Goal: Use online tool/utility: Utilize a website feature to perform a specific function

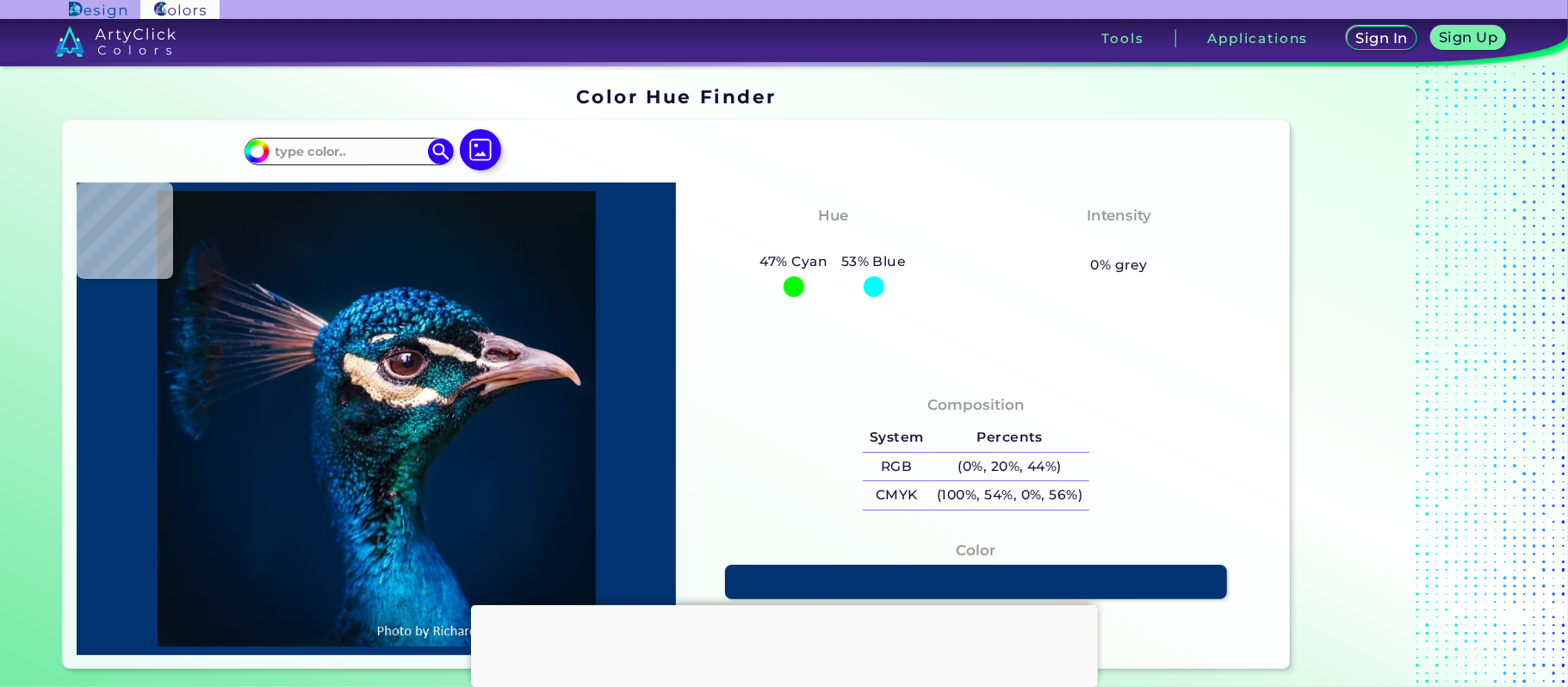
type input "#021221"
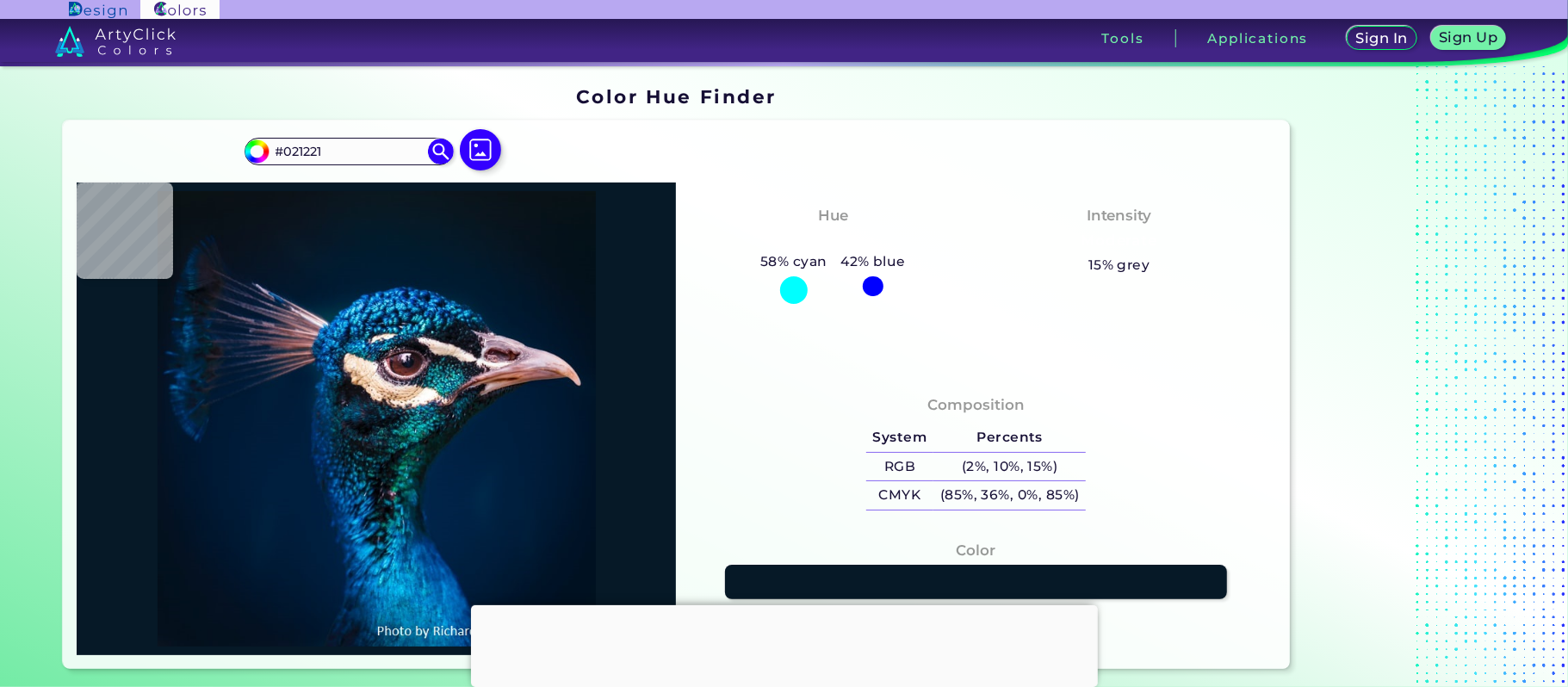
type input "#061927"
type input "#000000"
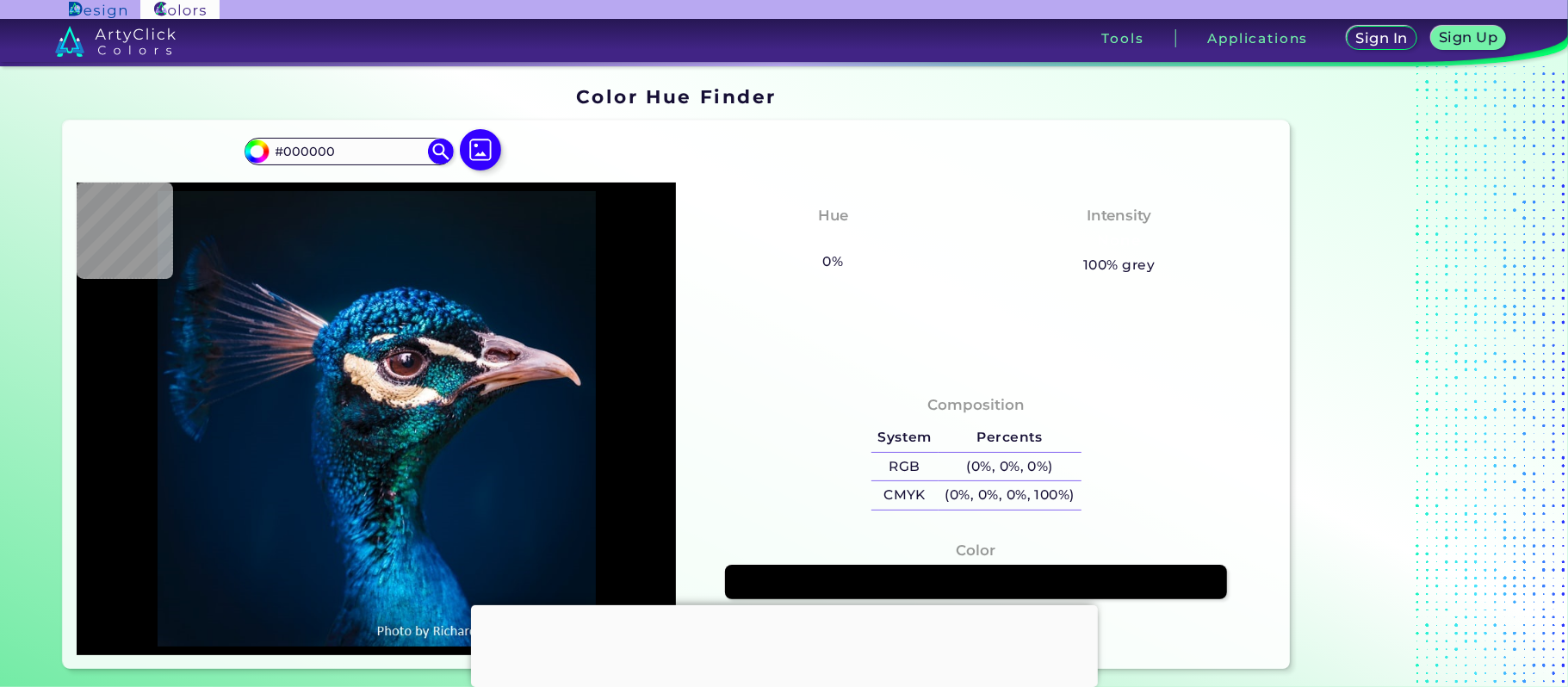
type input "#00162b"
type input "#00162B"
type input "#c8a2af"
type input "#C8A2AF"
type input "#ad92a8"
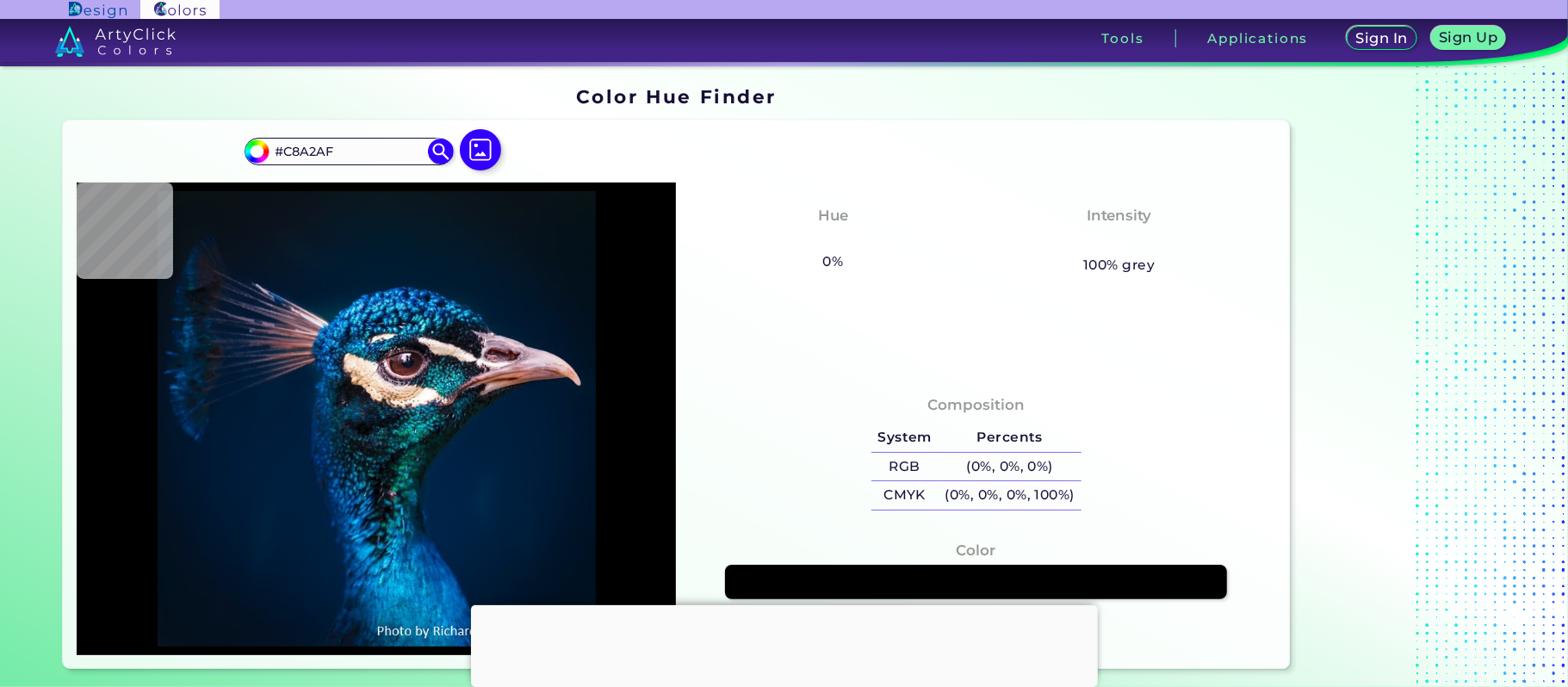
type input "#AD92A8"
type input "#002948"
type input "#001b30"
type input "#001B30"
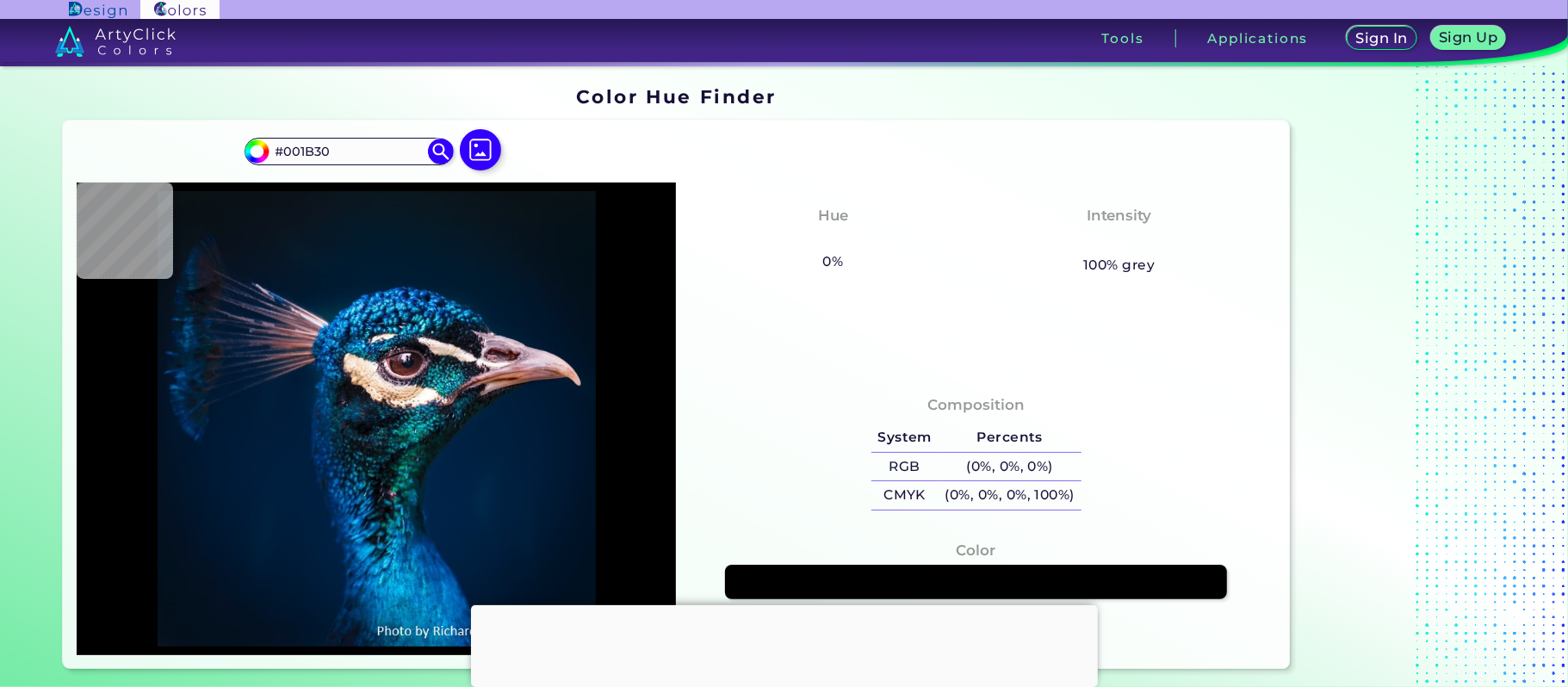
type input "#01192b"
type input "#01192B"
type input "#051826"
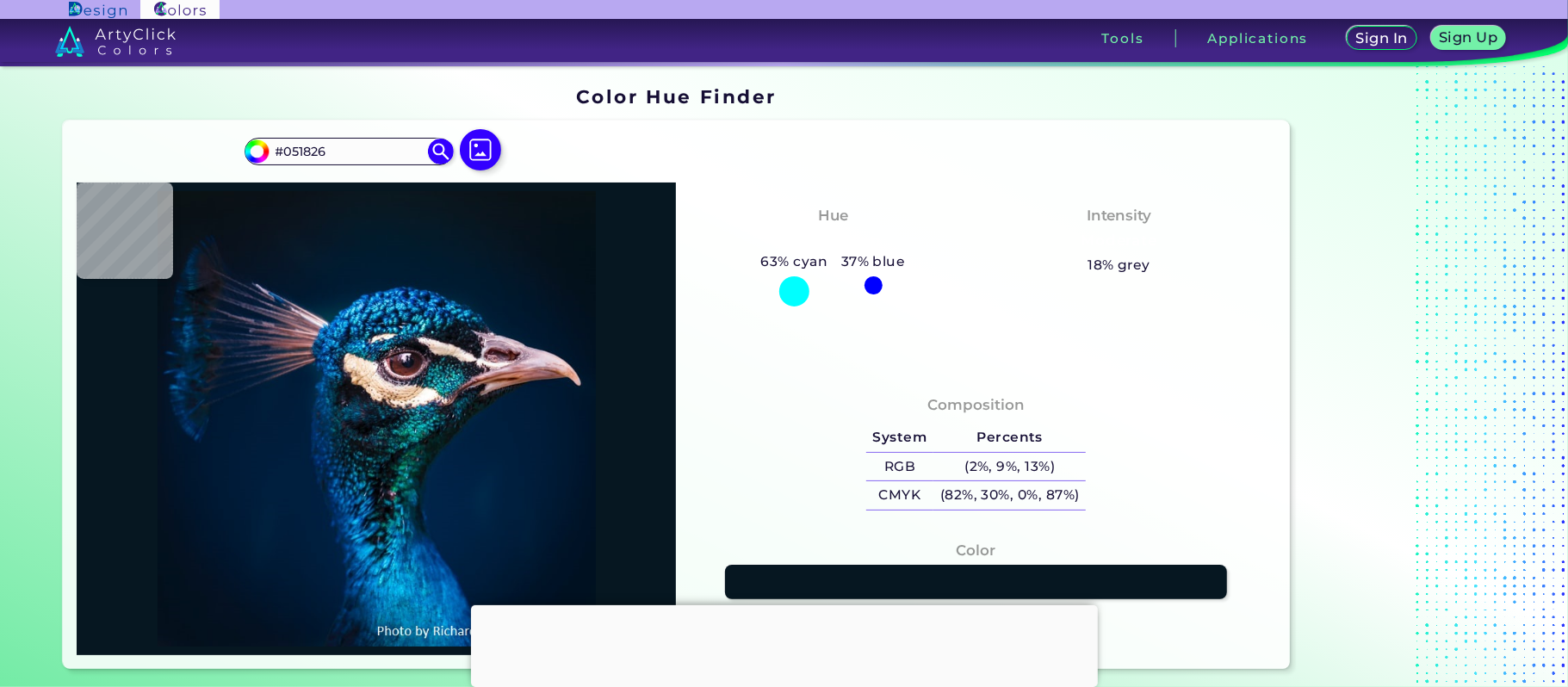
type input "#061721"
type input "#09131d"
type input "#09131D"
type input "#09131b"
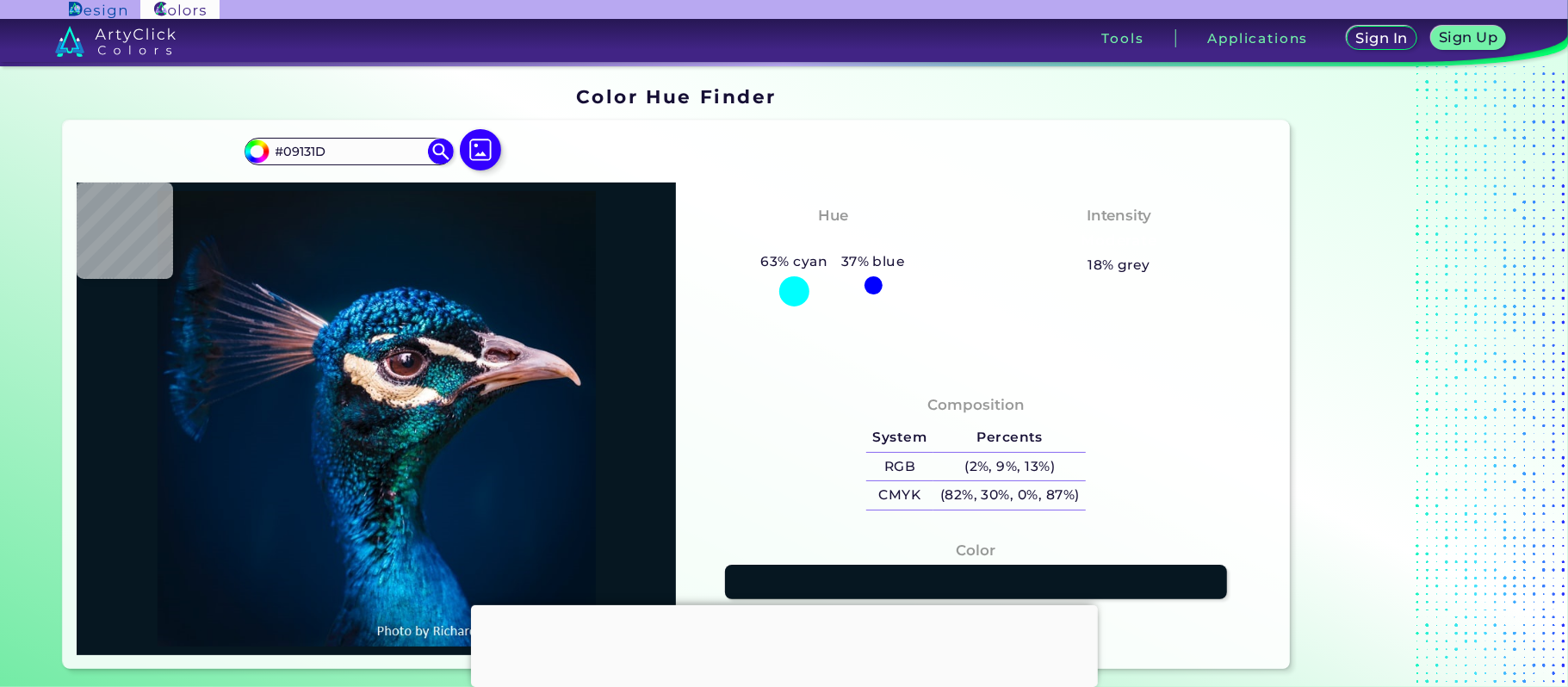
type input "#09131B"
type input "#081217"
type input "#091217"
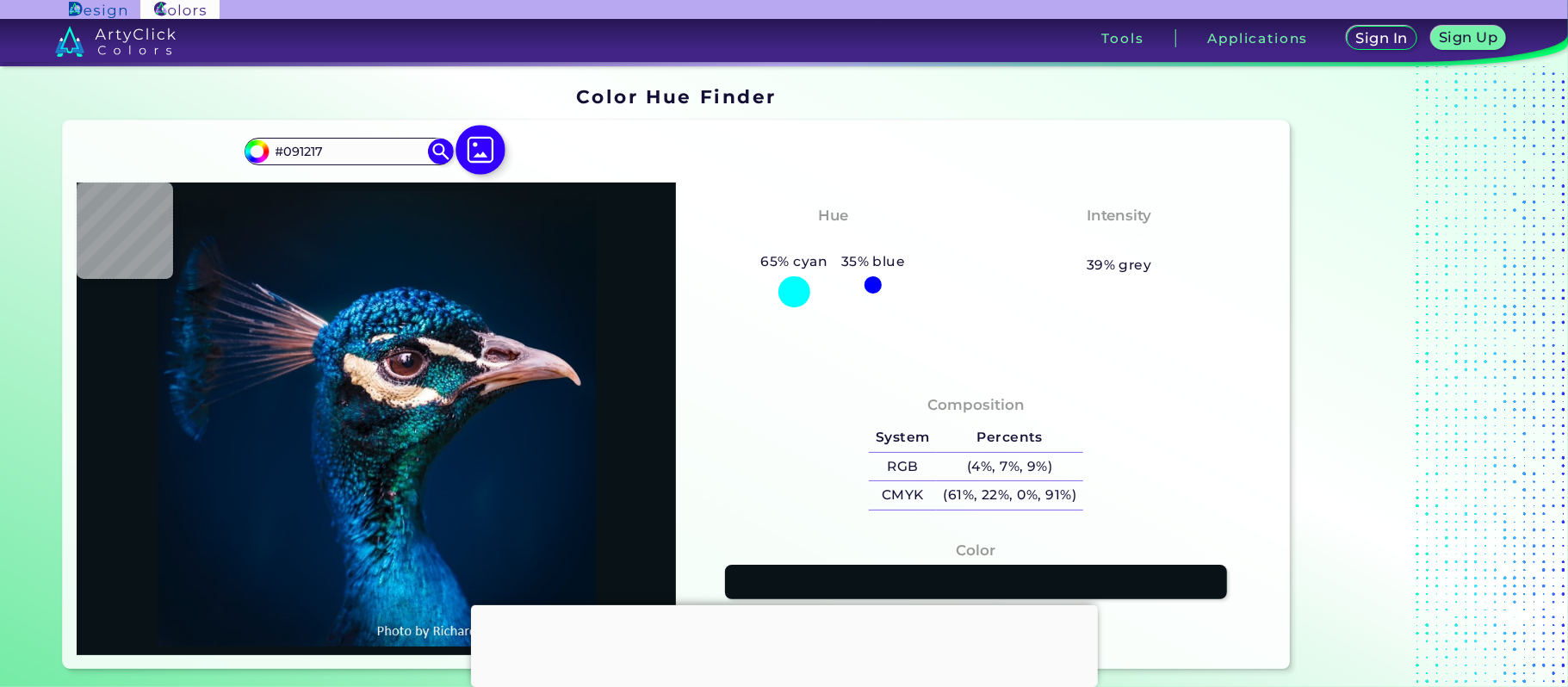
click at [479, 148] on img at bounding box center [480, 150] width 50 height 49
click at [0, 0] on input "file" at bounding box center [0, 0] width 0 height 0
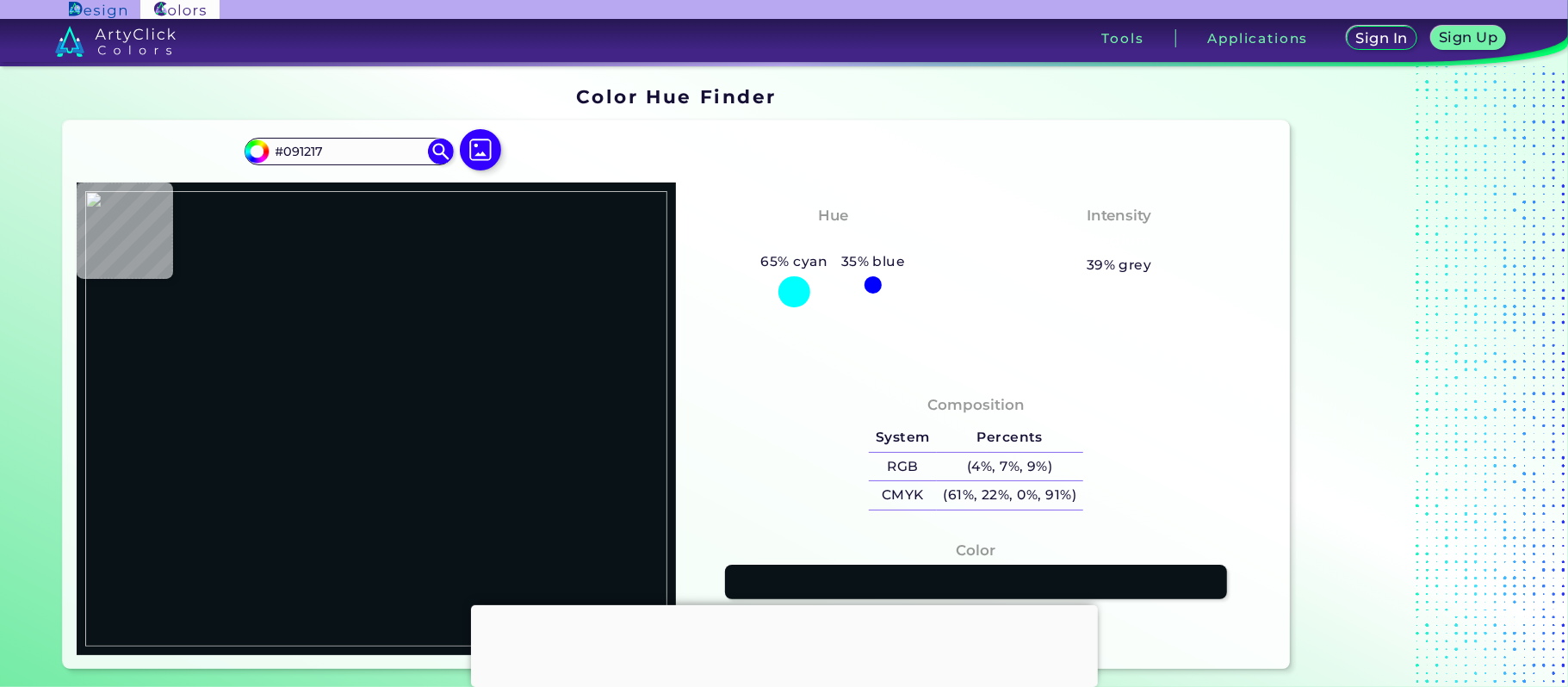
type input "#f9f9f9"
type input "#F9F9F9"
type input "#333333"
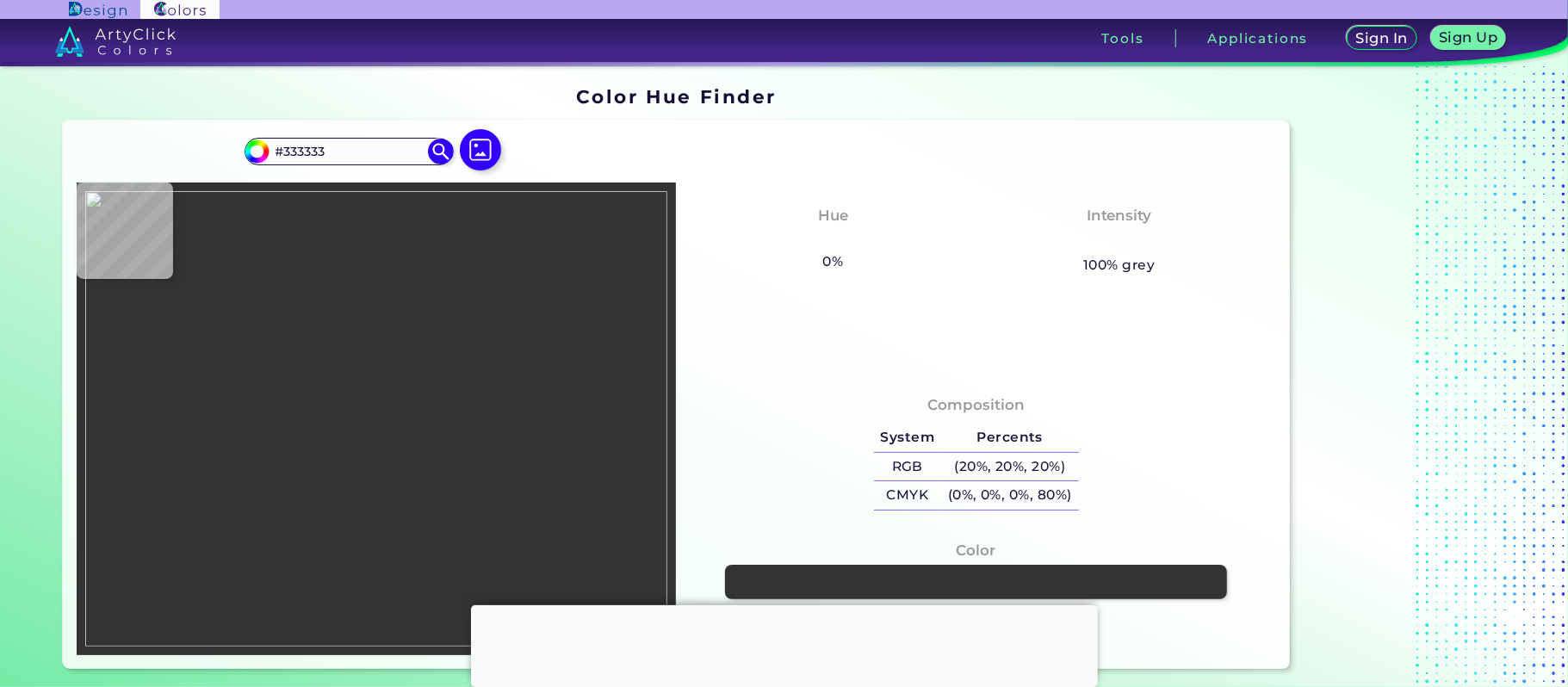
type input "#fef6f7"
type input "#FEF6F7"
type input "#fff8f9"
type input "#FFF8F9"
type input "#ff9275"
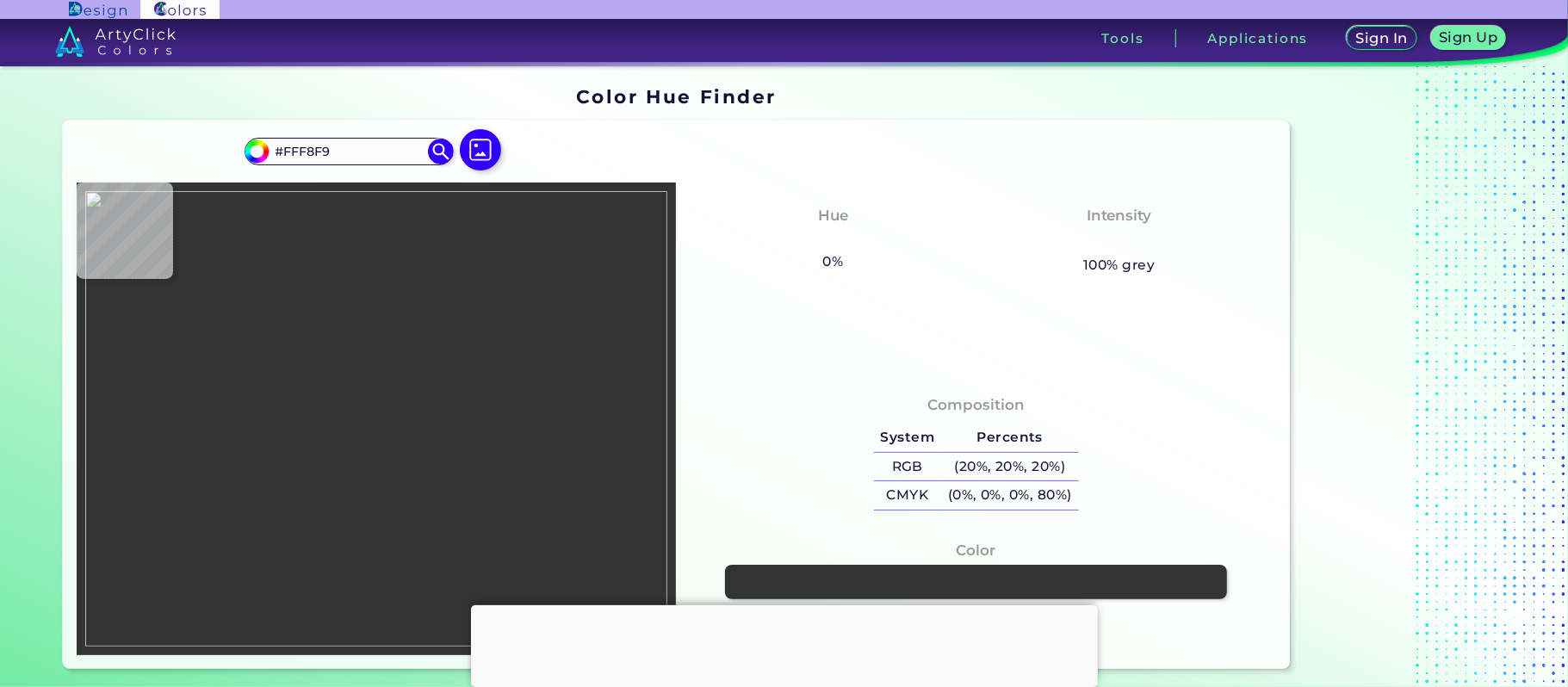
type input "#FF9275"
type input "#fff8f9"
type input "#FFF8F9"
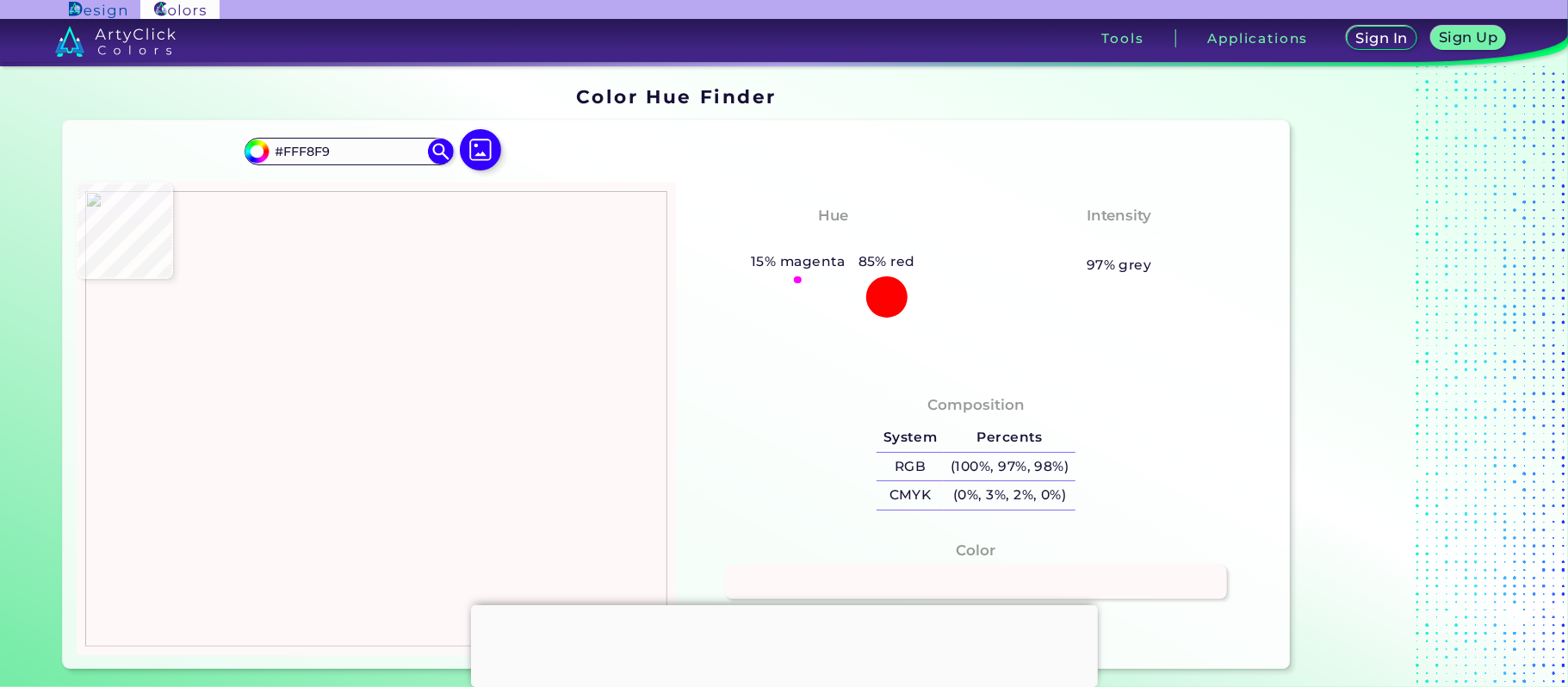
type input "#d2dce5"
type input "#D2DCE5"
type input "#fff8f9"
type input "#FFF8F9"
type input "#333333"
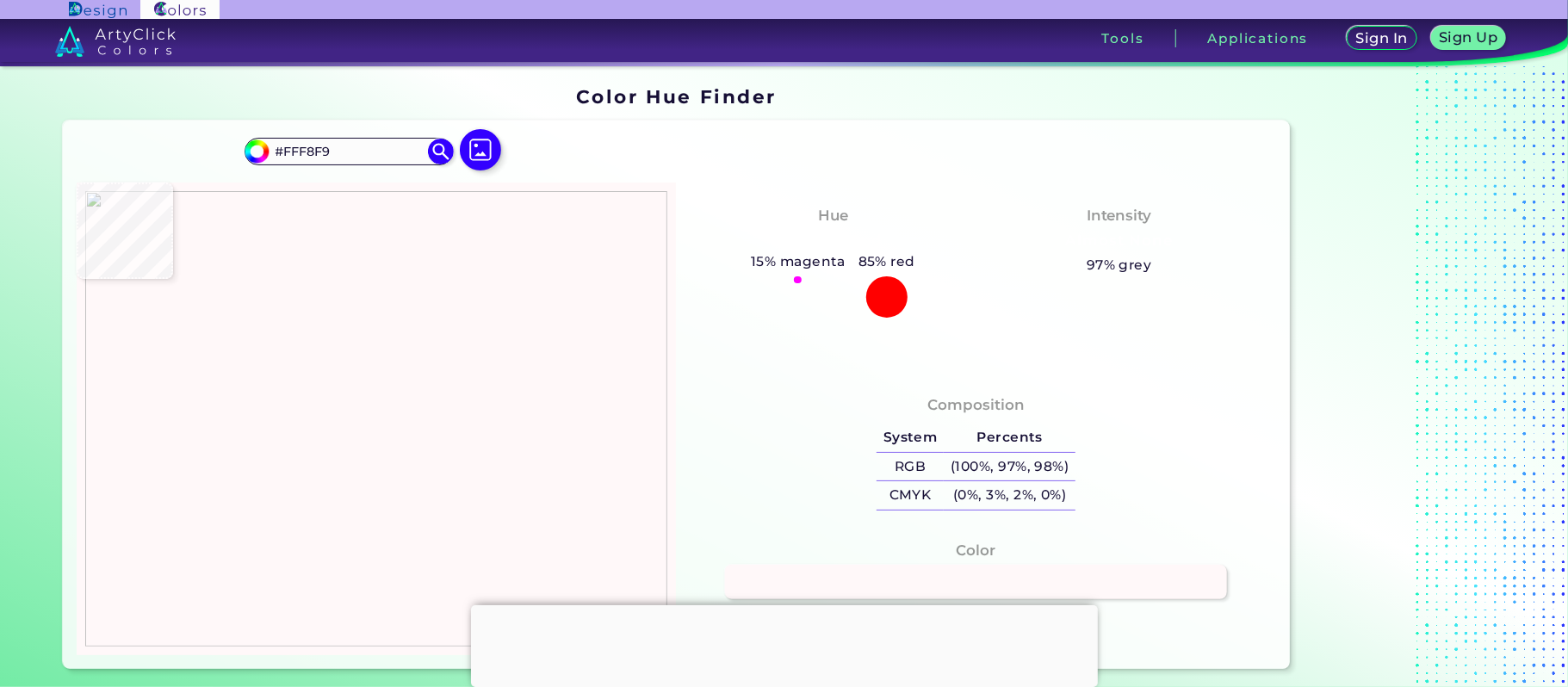
type input "#333333"
type input "#f0ece4"
type input "#F0ECE4"
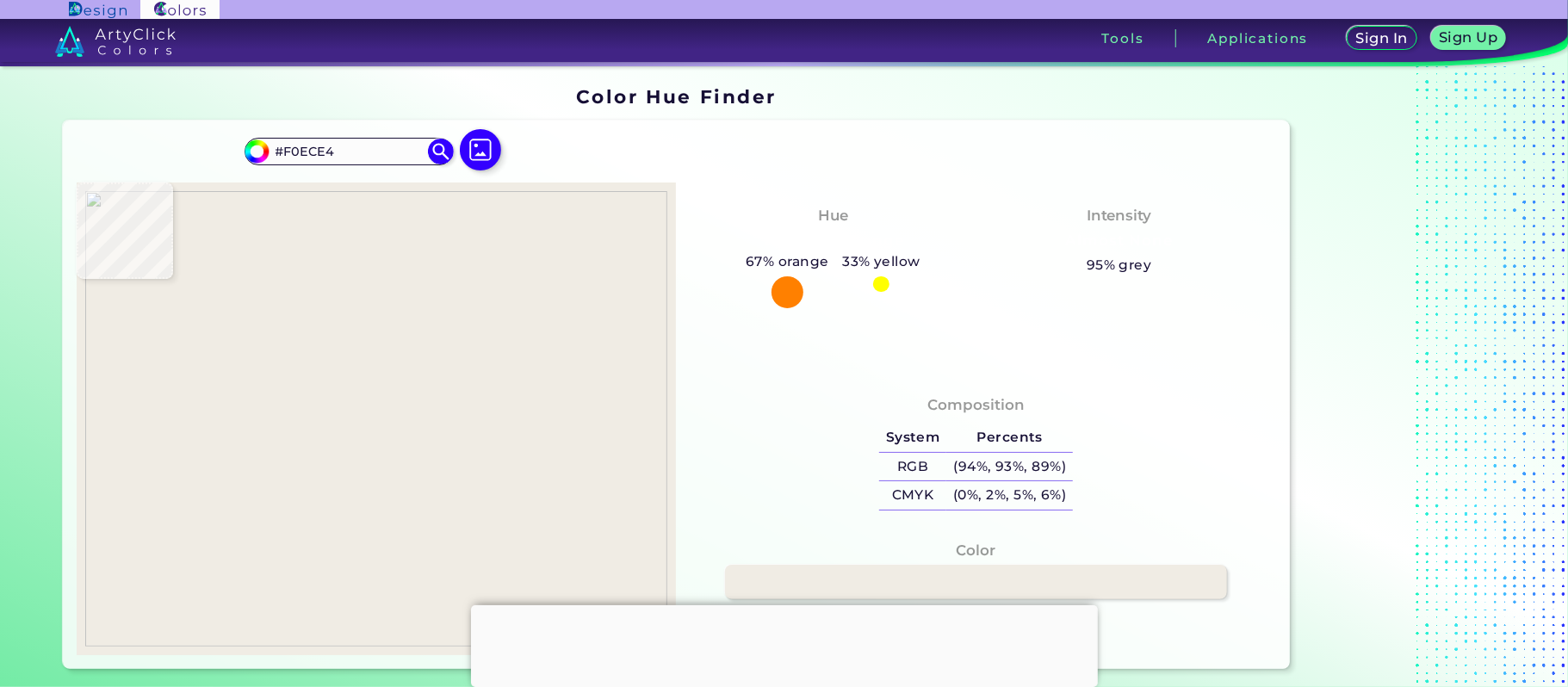
type input "#d892a8"
type input "#D892A8"
type input "#f0ece4"
type input "#F0ECE4"
type input "#ffffff"
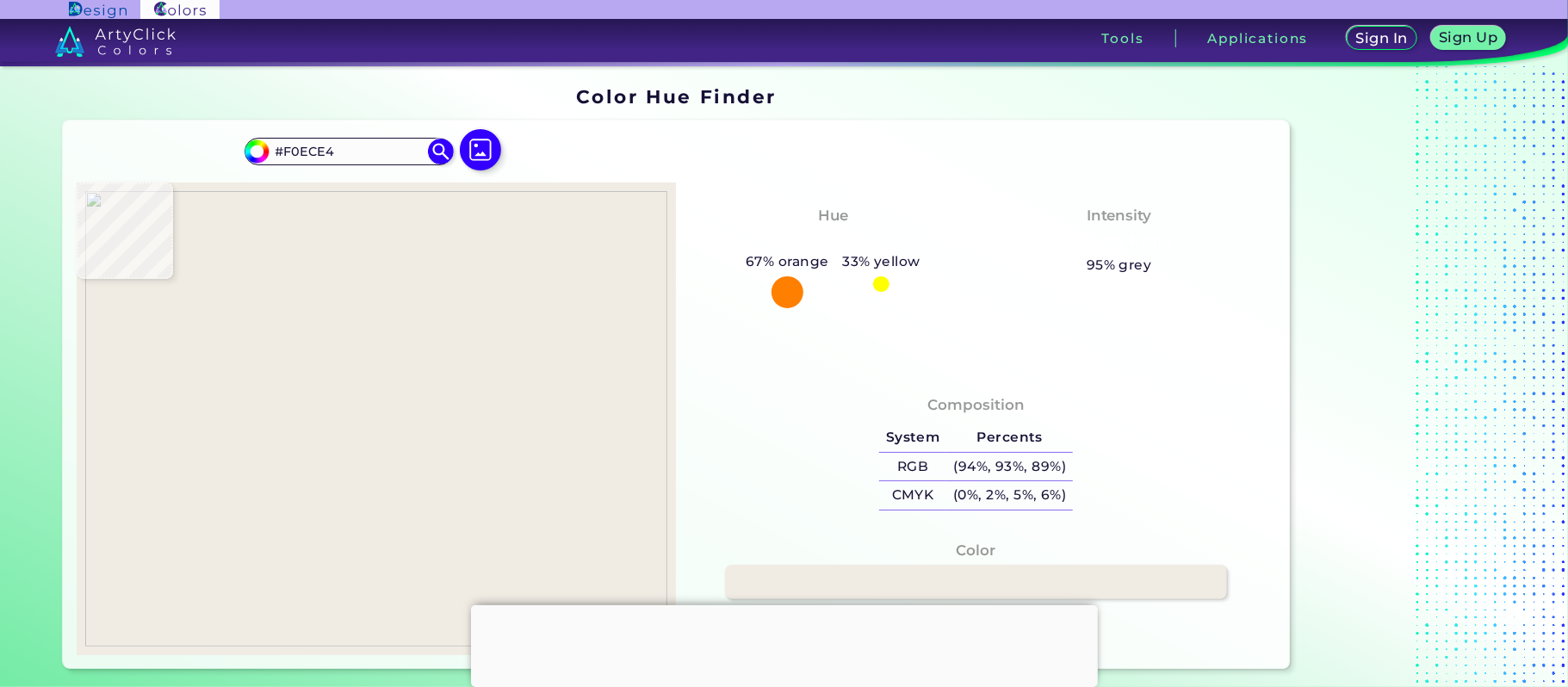
type input "#FFFFFF"
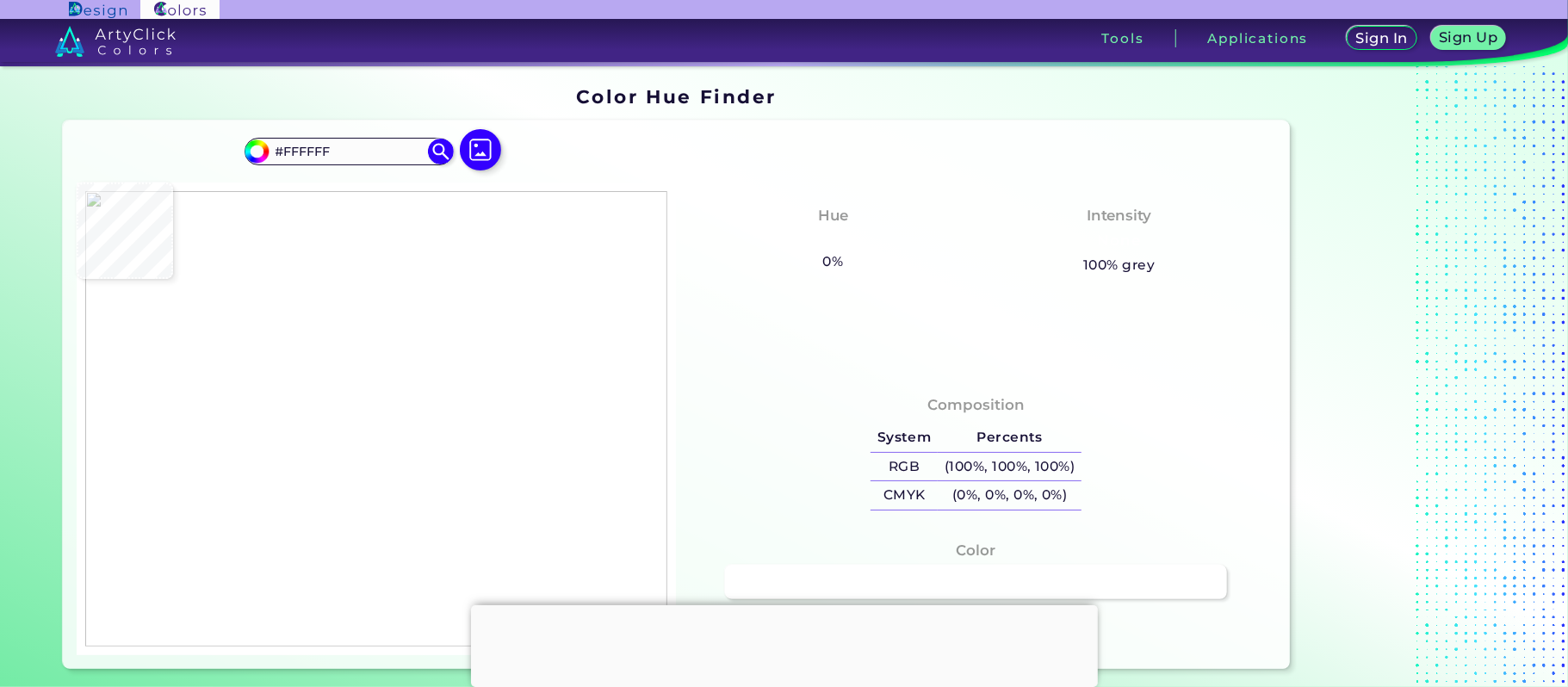
type input "#f0ece4"
type input "#F0ECE4"
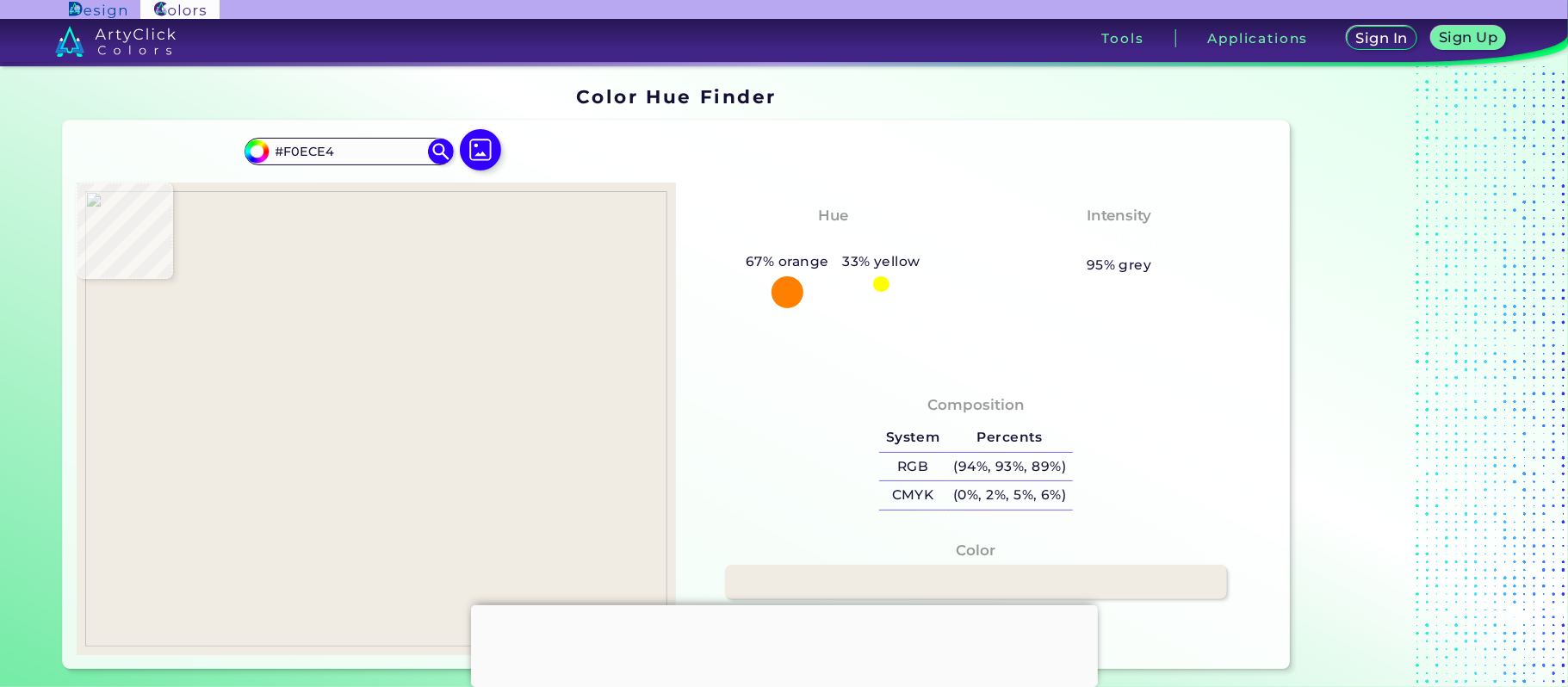
type input "#c96886"
type input "#C96886"
type input "#c86383"
type input "#C86383"
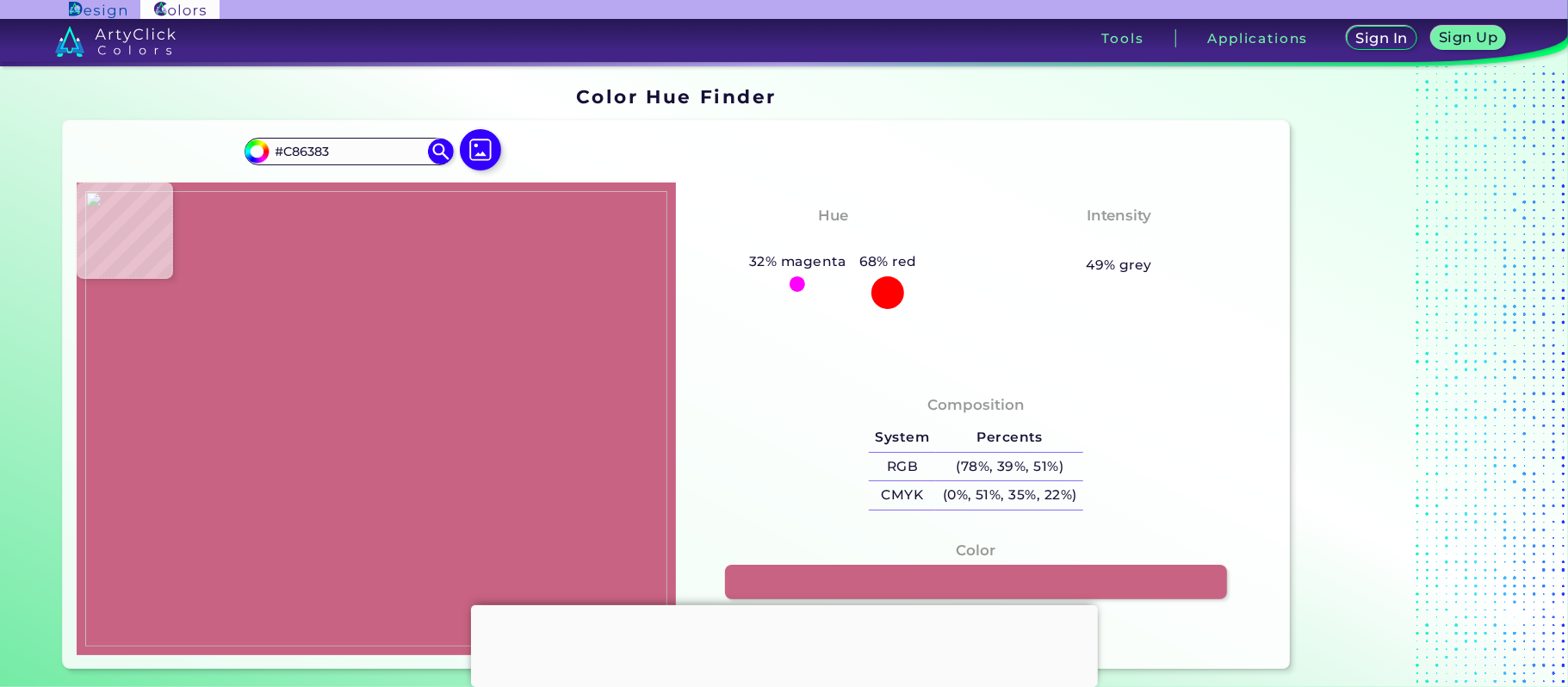
type input "#a50034"
type input "#A50034"
type input "#c76281"
type input "#C76281"
type input "#b52e58"
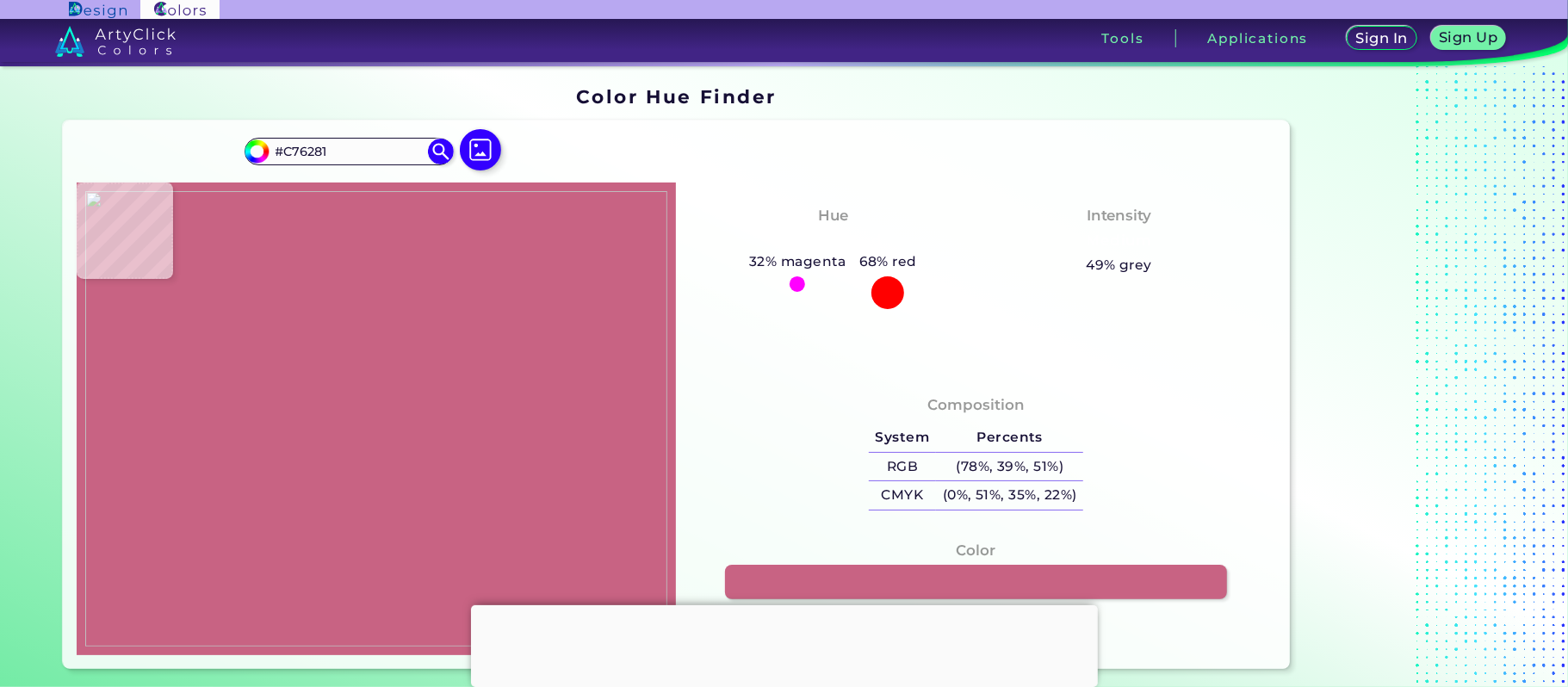
type input "#B52E58"
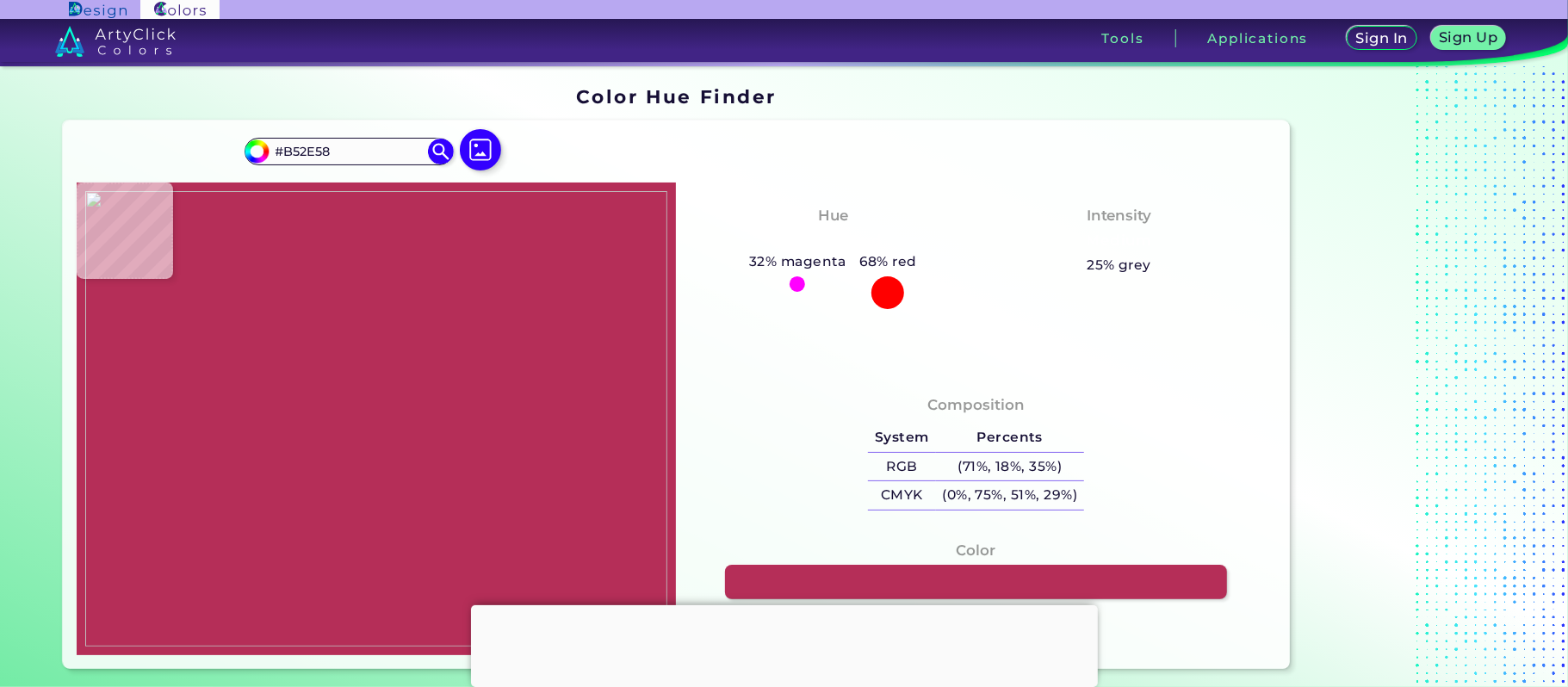
type input "#a50034"
type input "#A50034"
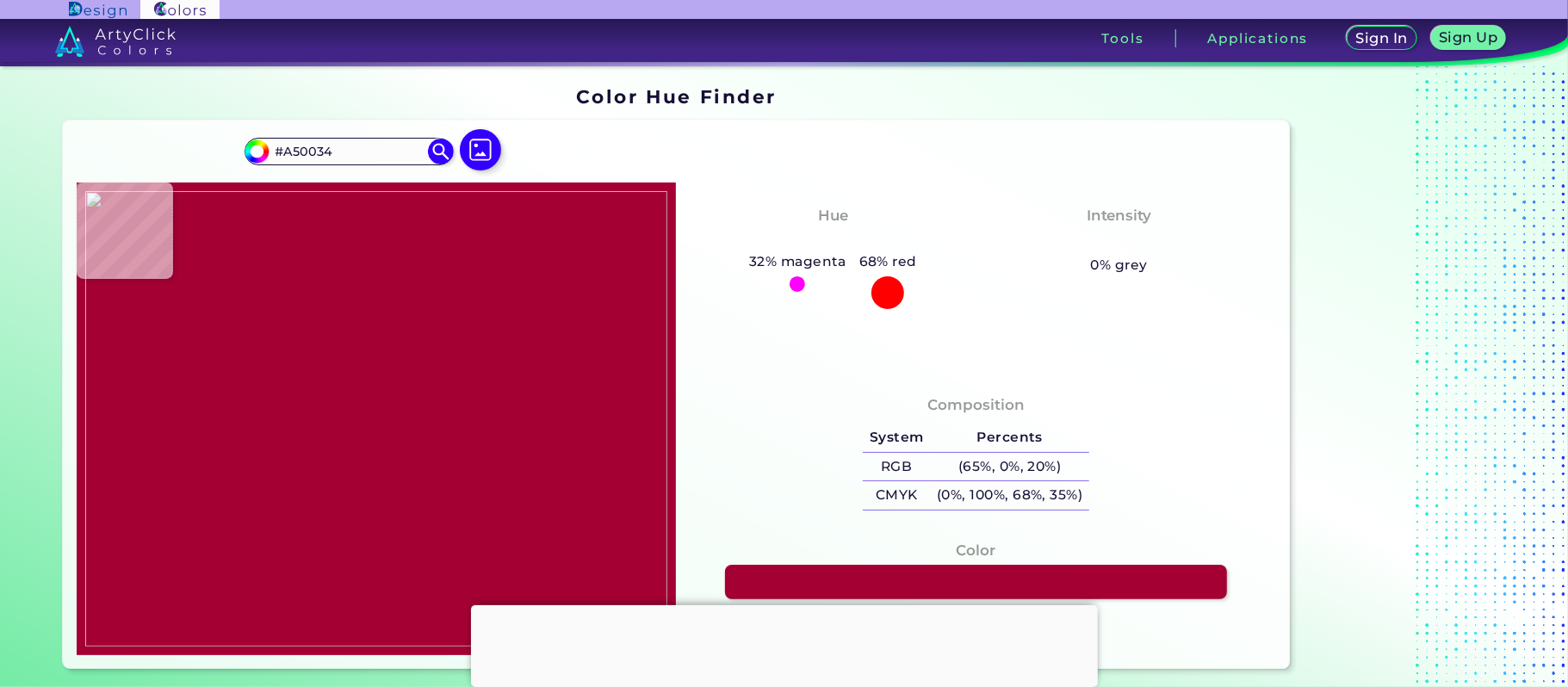
type input "#be496e"
type input "#BE496E"
type input "#d3829b"
type input "#D3829B"
type input "#a50034"
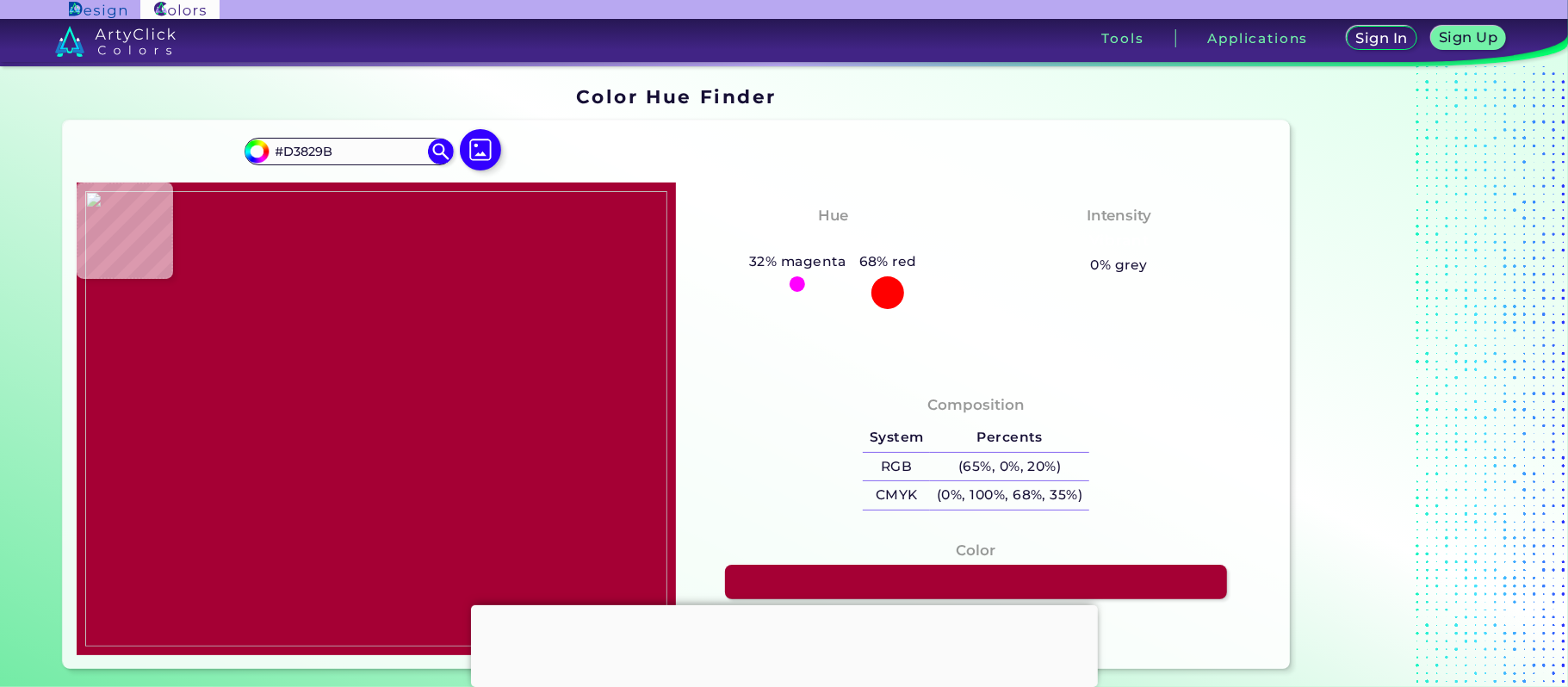
type input "#A50034"
click at [138, 334] on img at bounding box center [376, 419] width 582 height 456
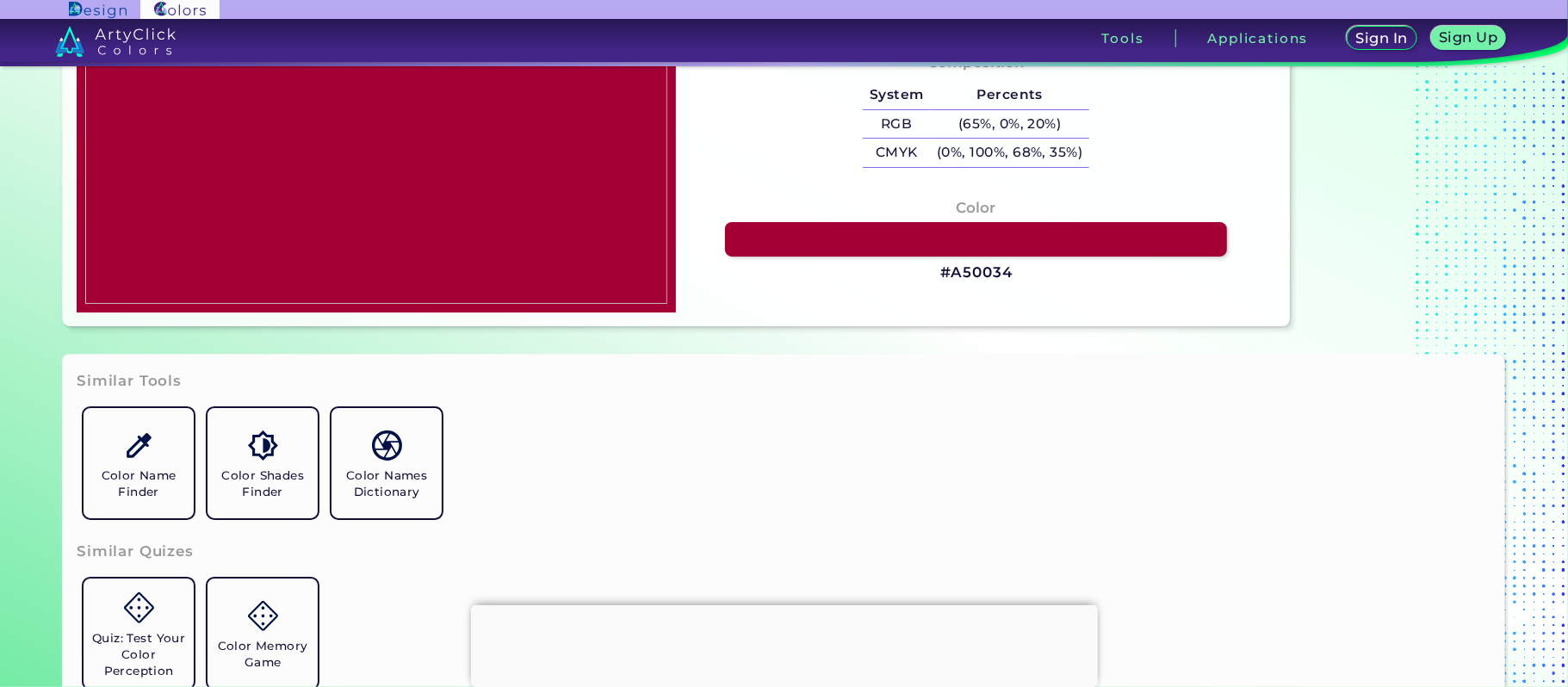
scroll to position [344, 0]
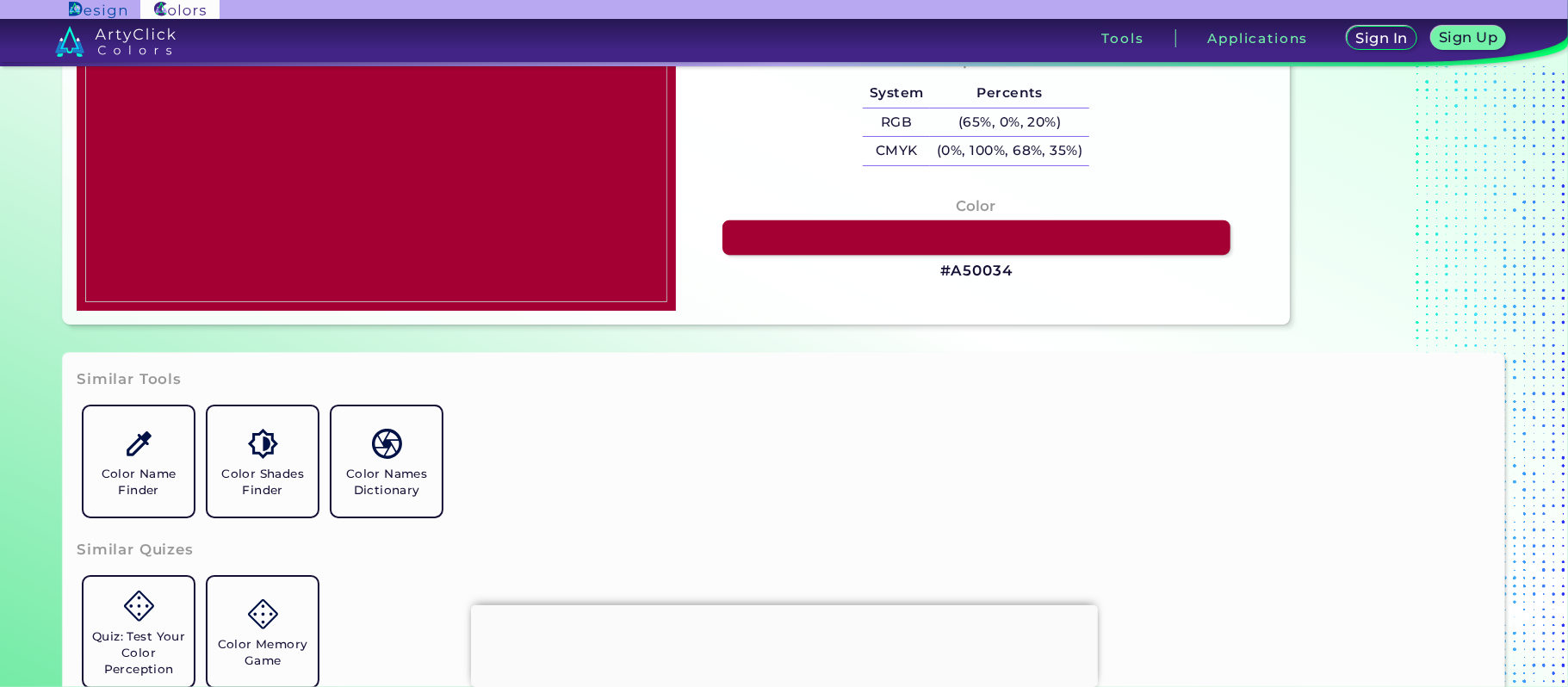
click at [824, 238] on link at bounding box center [976, 238] width 507 height 34
click at [98, 136] on img at bounding box center [376, 74] width 582 height 456
type input "#f0ece4"
type input "#F0ECE4"
type input "#e6e1d6"
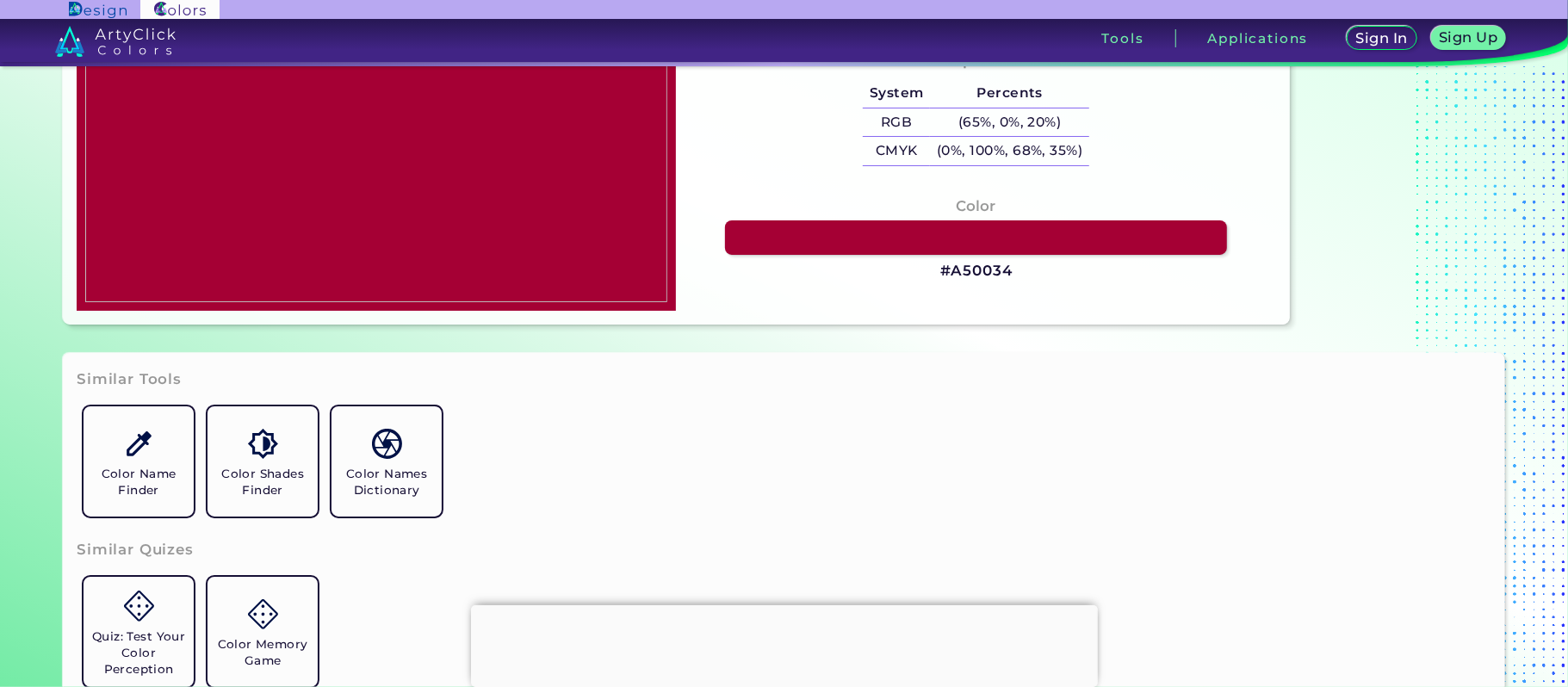
type input "#E6E1D6"
type input "#d6ebb7"
type input "#D6EBB7"
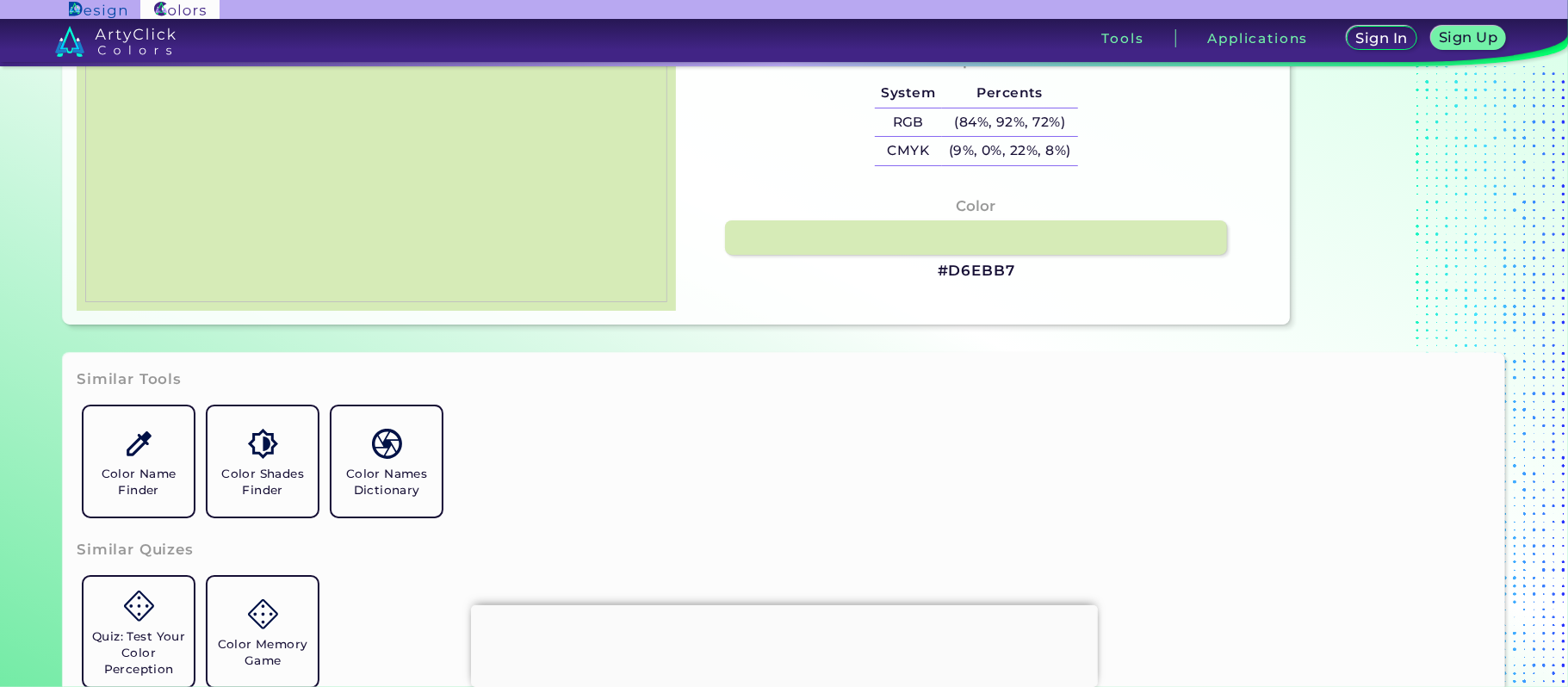
type input "#000000"
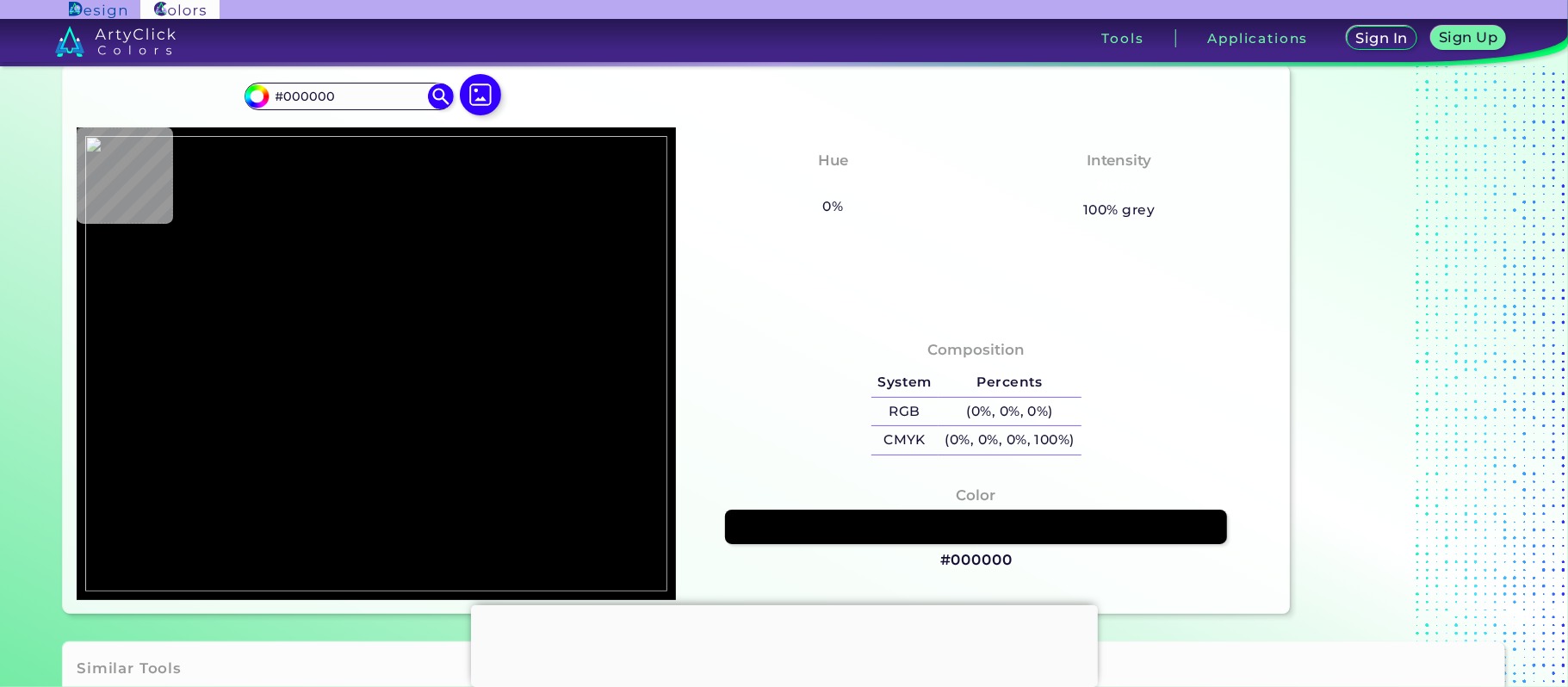
scroll to position [0, 0]
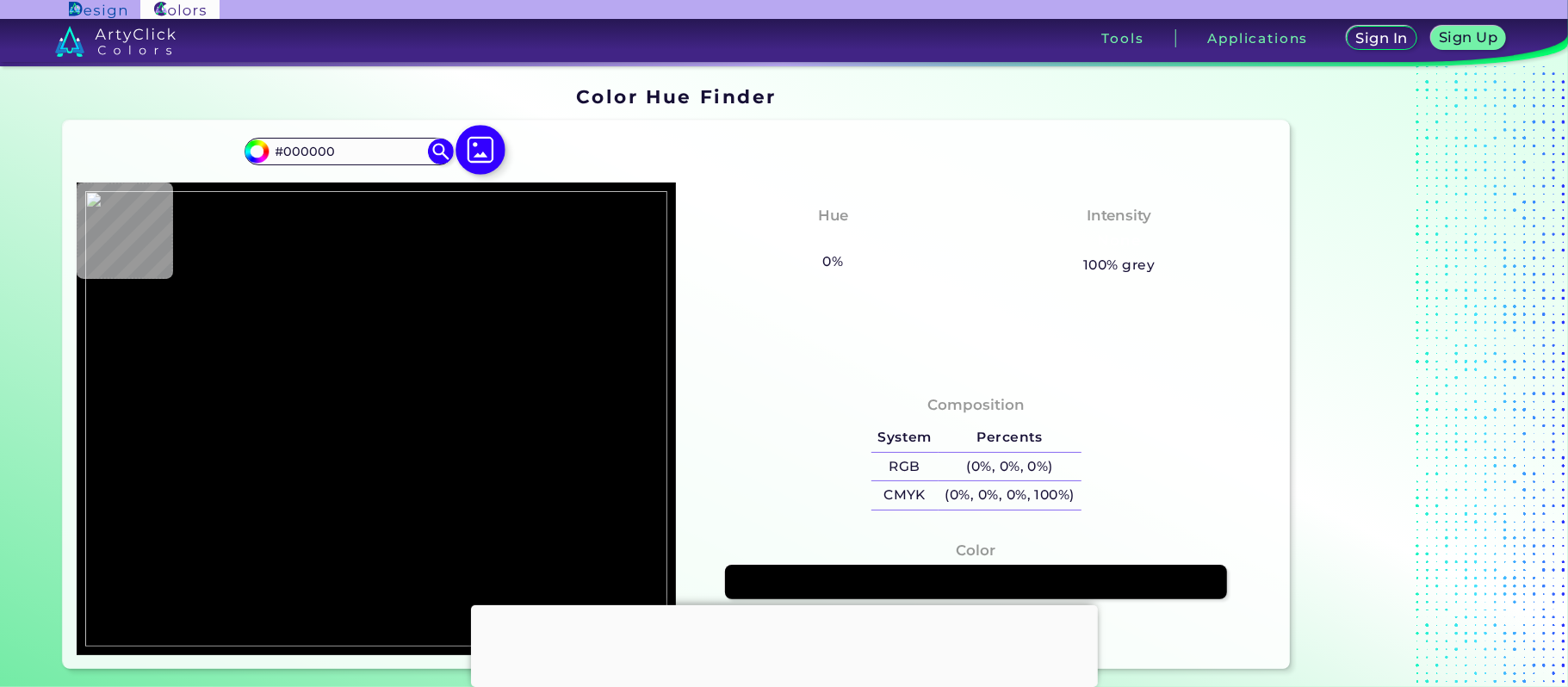
click at [468, 142] on img at bounding box center [480, 150] width 50 height 49
click at [0, 0] on input "file" at bounding box center [0, 0] width 0 height 0
type input "#f0ece4"
type input "#F0ECE4"
type input "#e6e1d6"
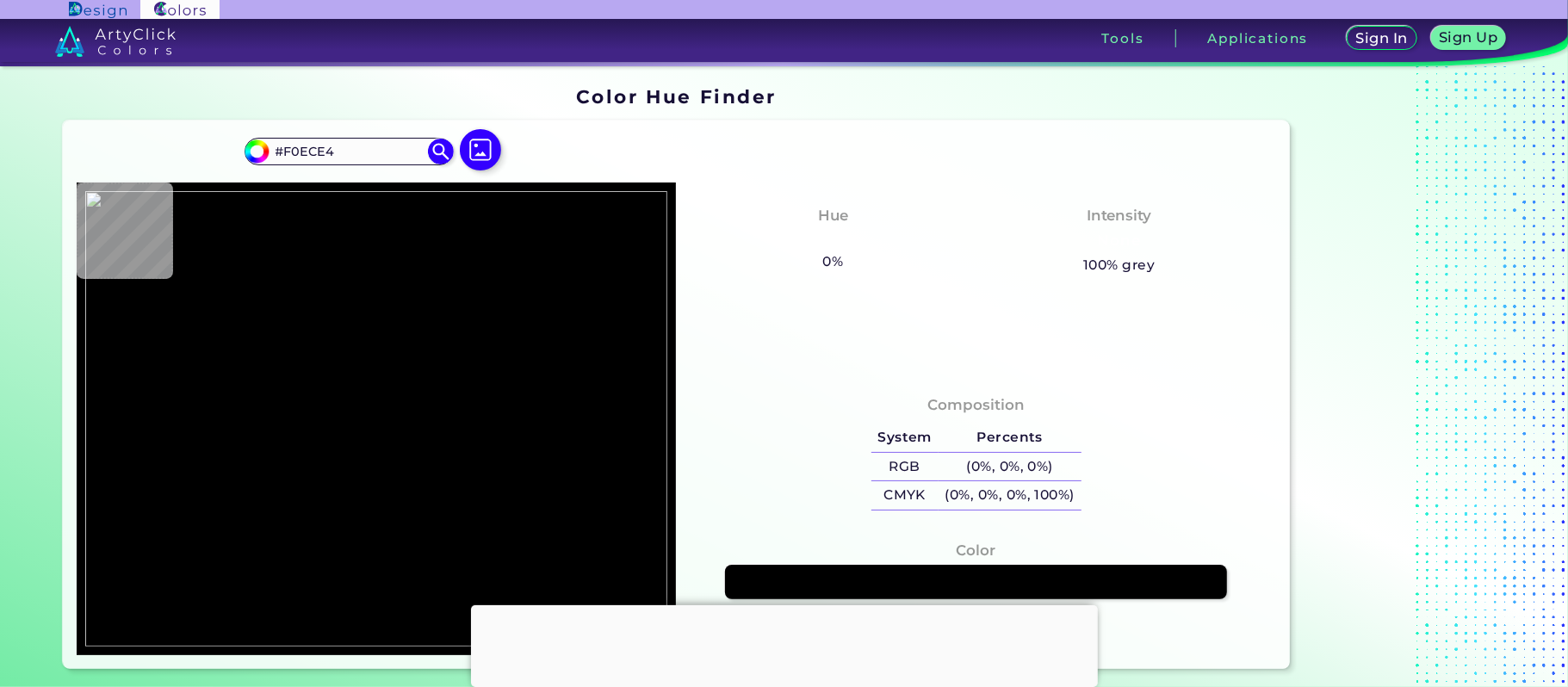
type input "#E6E1D6"
type input "#e3dcd3"
type input "#E3DCD3"
type input "#e6e1d6"
type input "#E6E1D6"
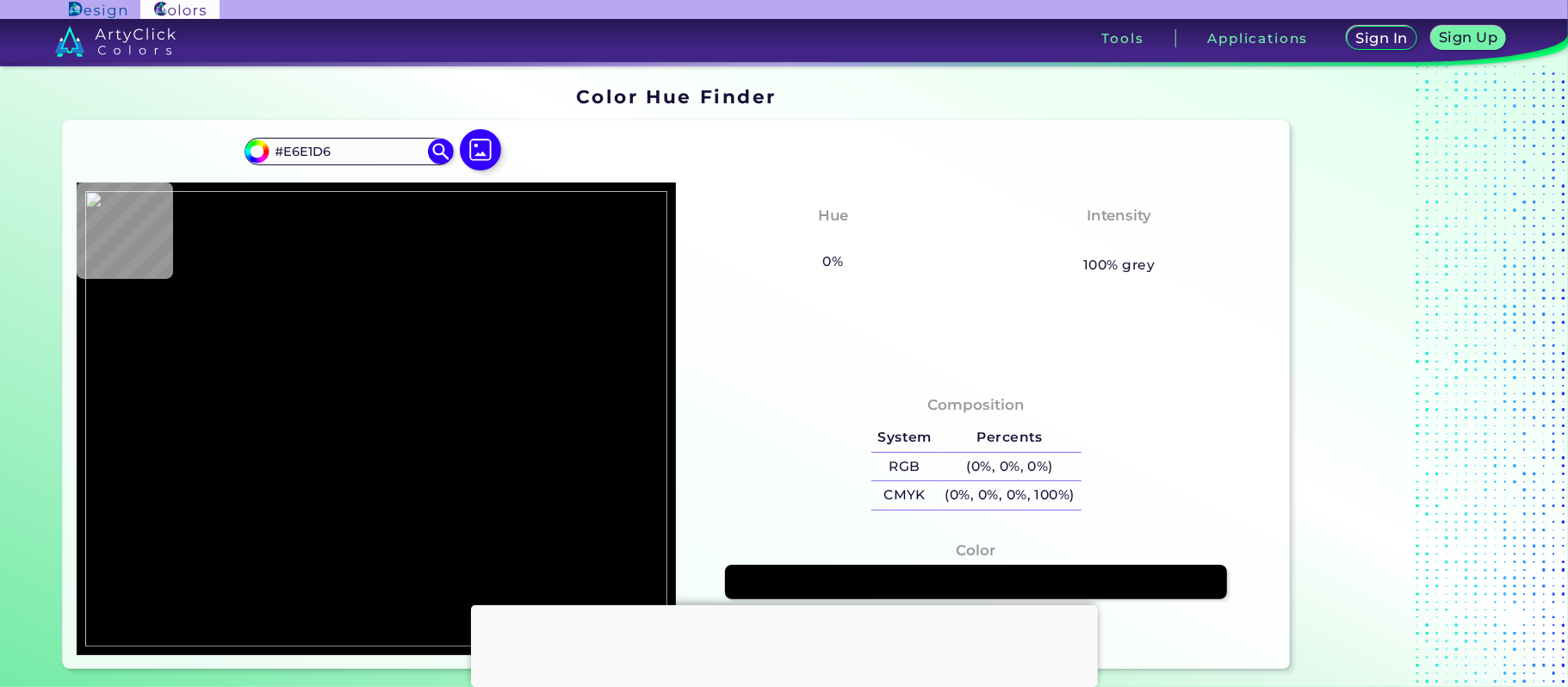
type input "#e6dbcb"
type input "#E6DBCB"
type input "#676463"
type input "#e6e1d6"
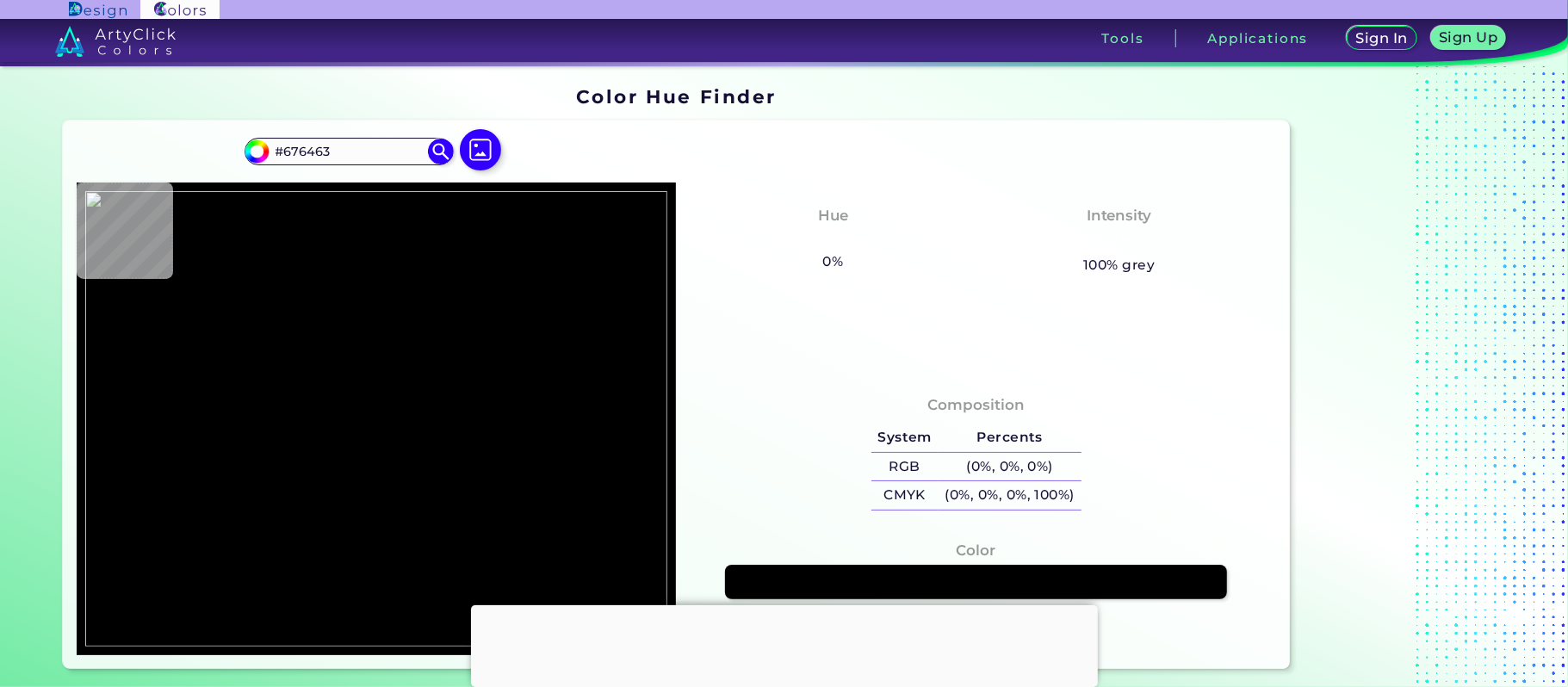
type input "#E6E1D6"
type input "#ffffff"
type input "#FFFFFF"
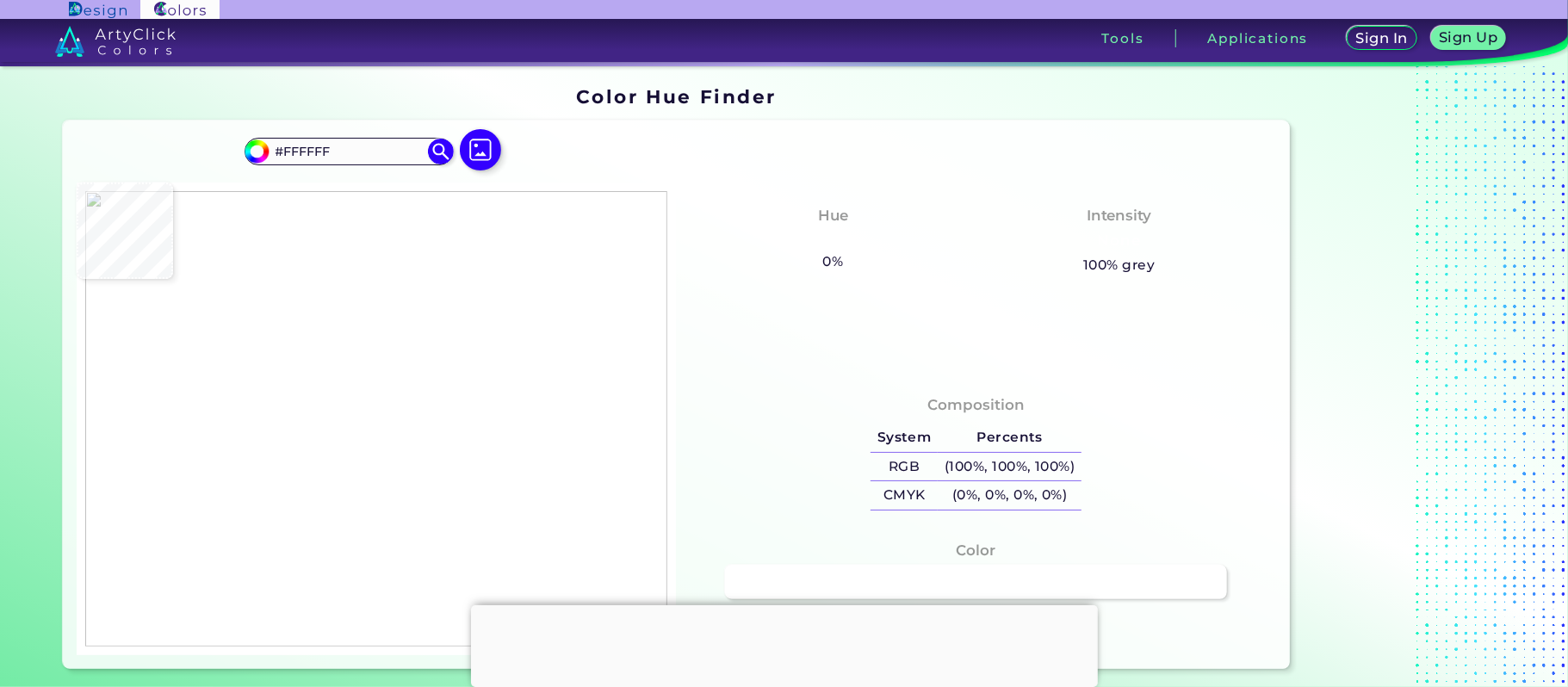
type input "#cccccc"
type input "#CCCCCC"
type input "#ffffff"
type input "#FFFFFF"
type input "#fbfbfb"
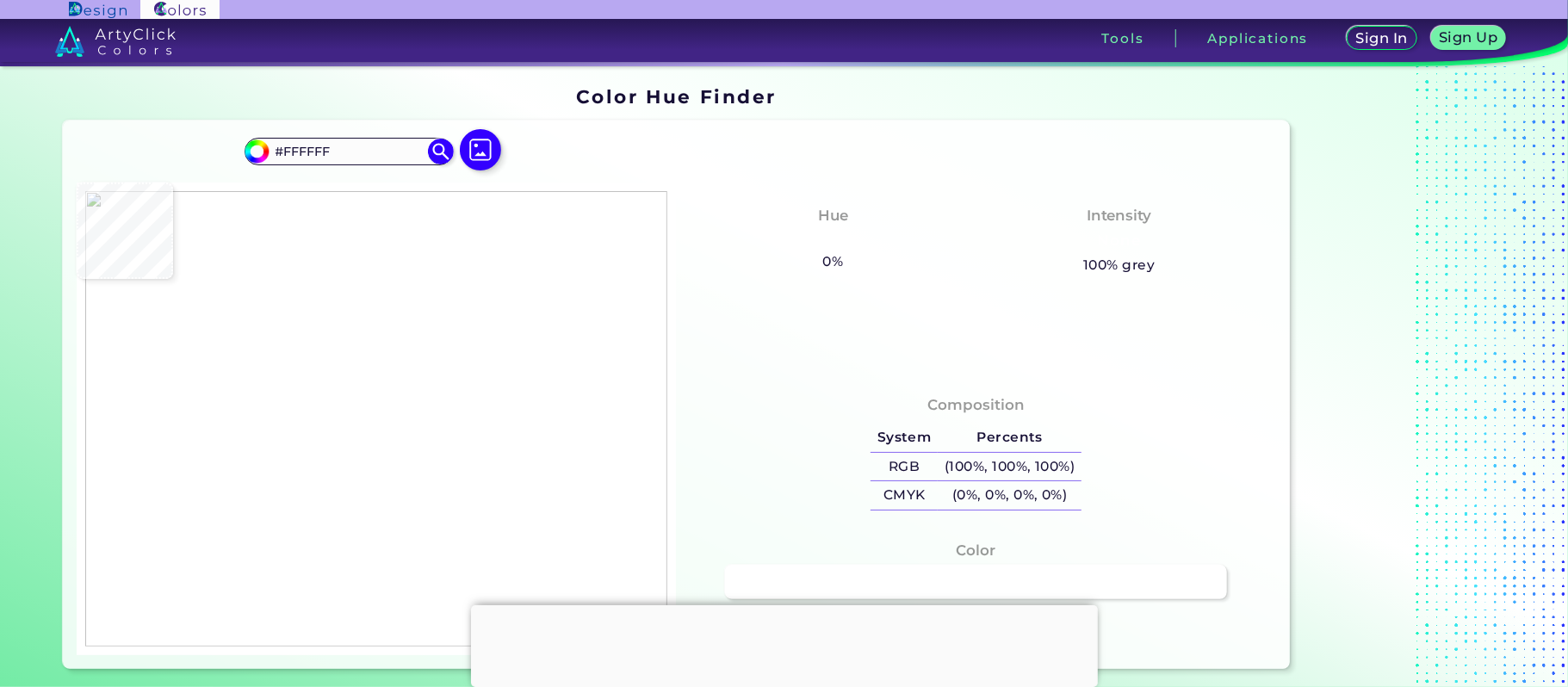
type input "#FBFBFB"
type input "#f7f7f7"
type input "#F7F7F7"
type input "#ffffff"
type input "#FFFFFF"
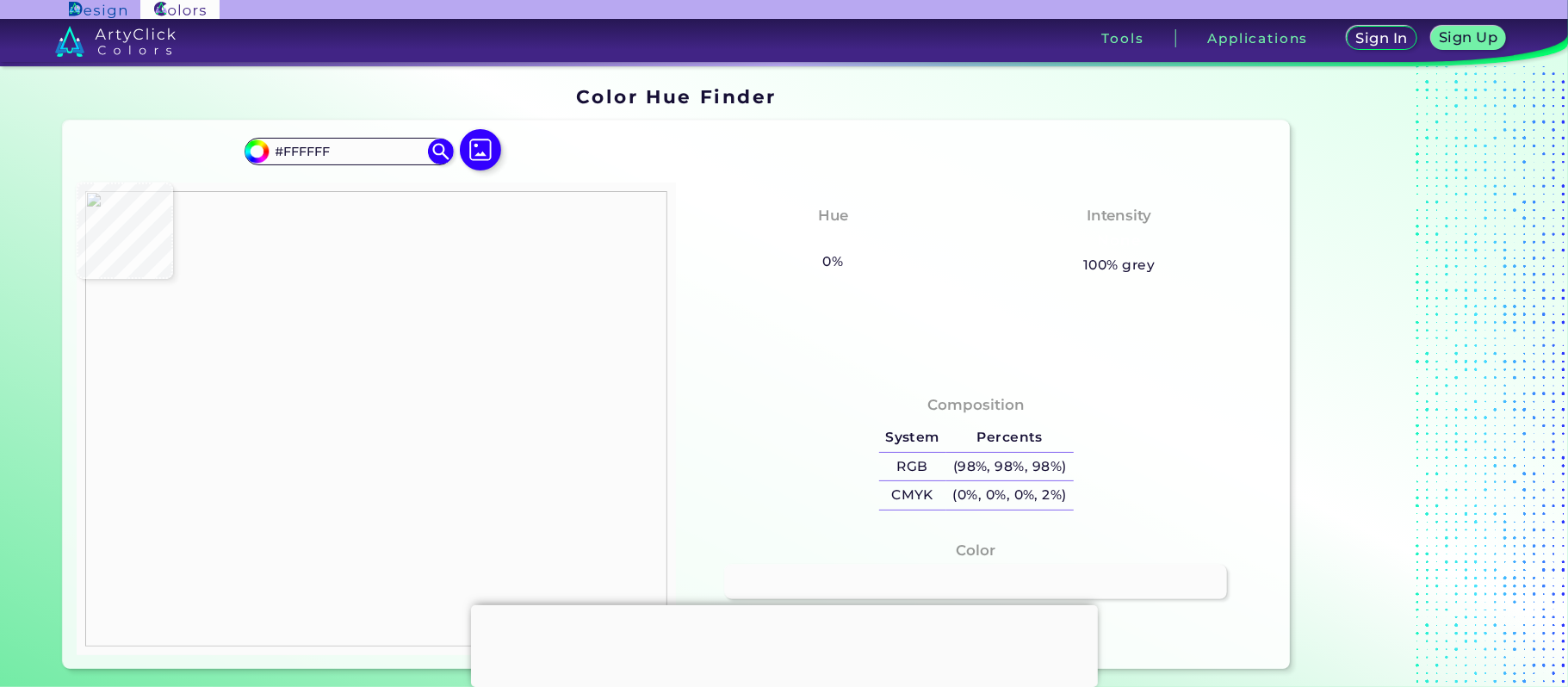
type input "#f0ece4"
type input "#F0ECE4"
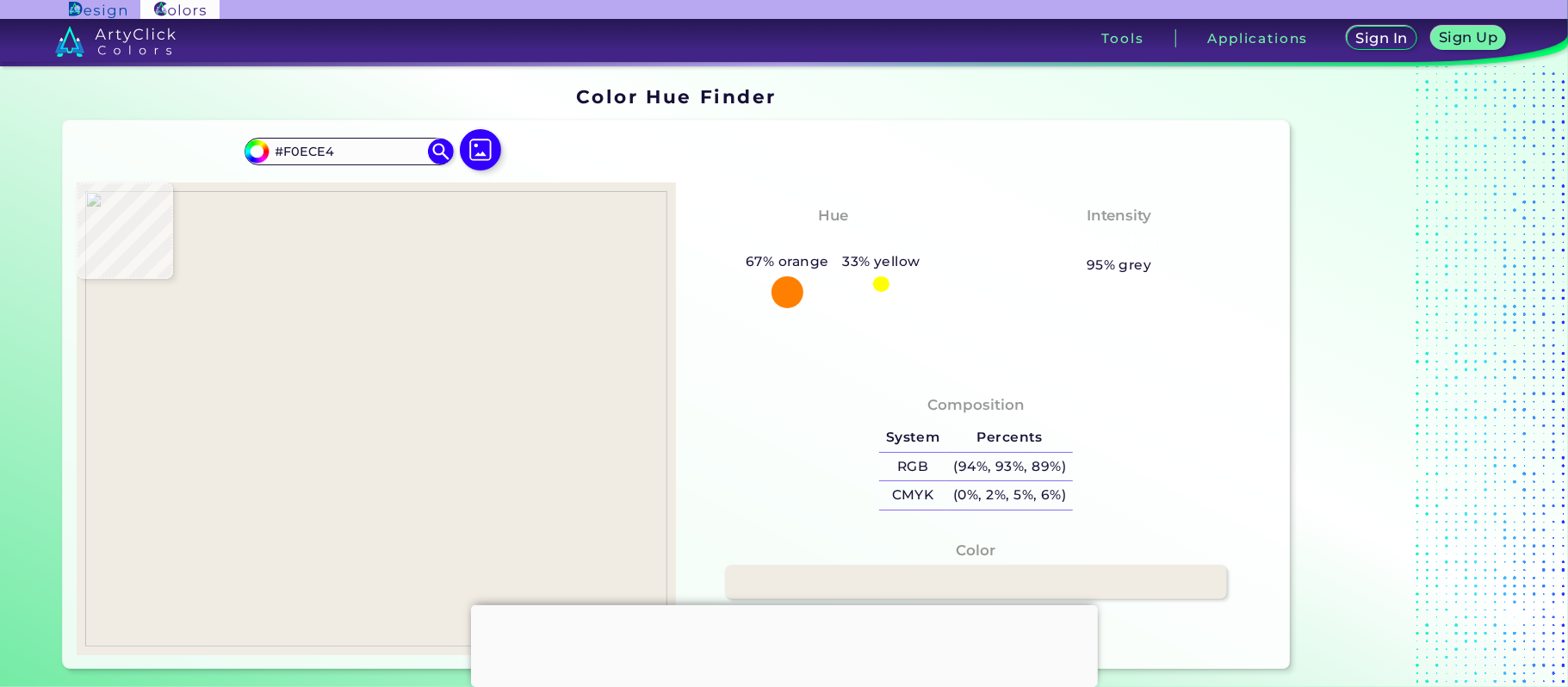
click at [94, 418] on img at bounding box center [376, 419] width 582 height 456
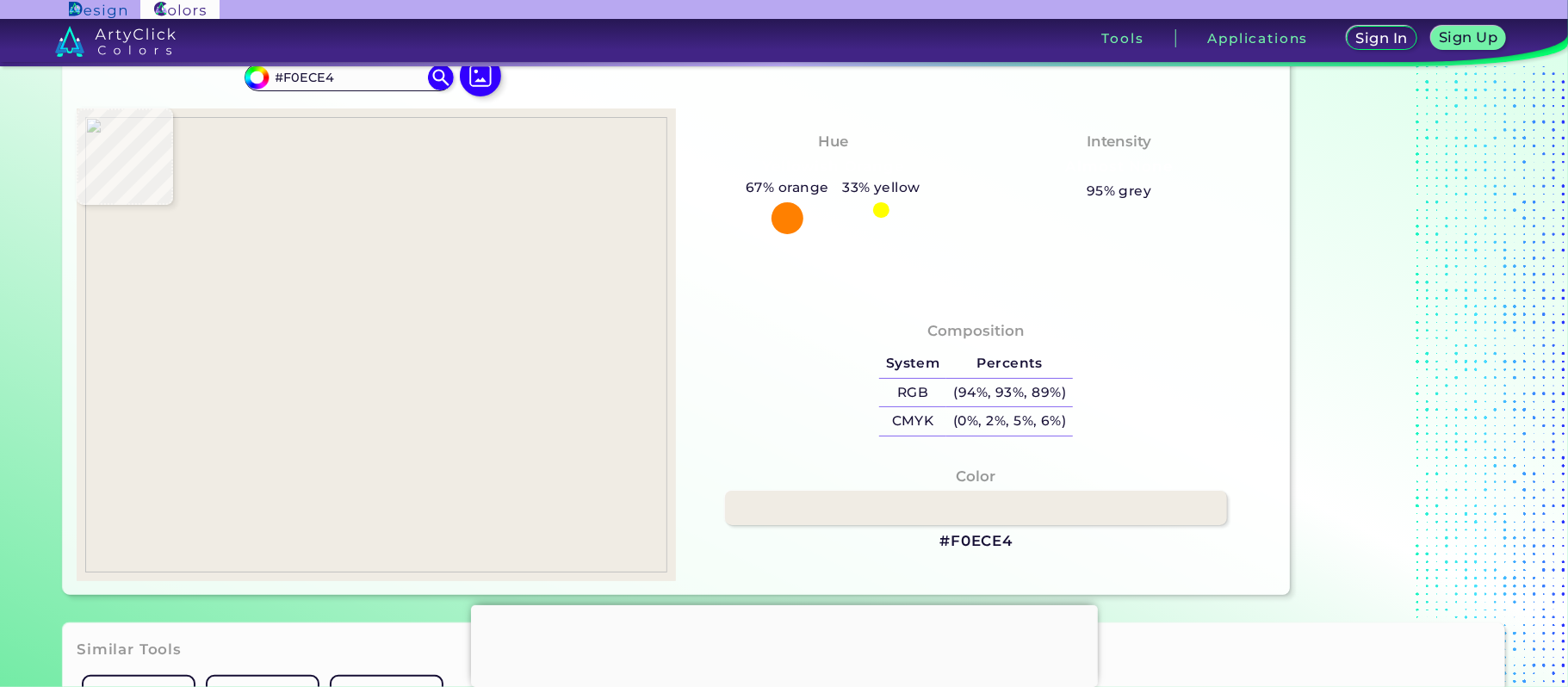
scroll to position [114, 0]
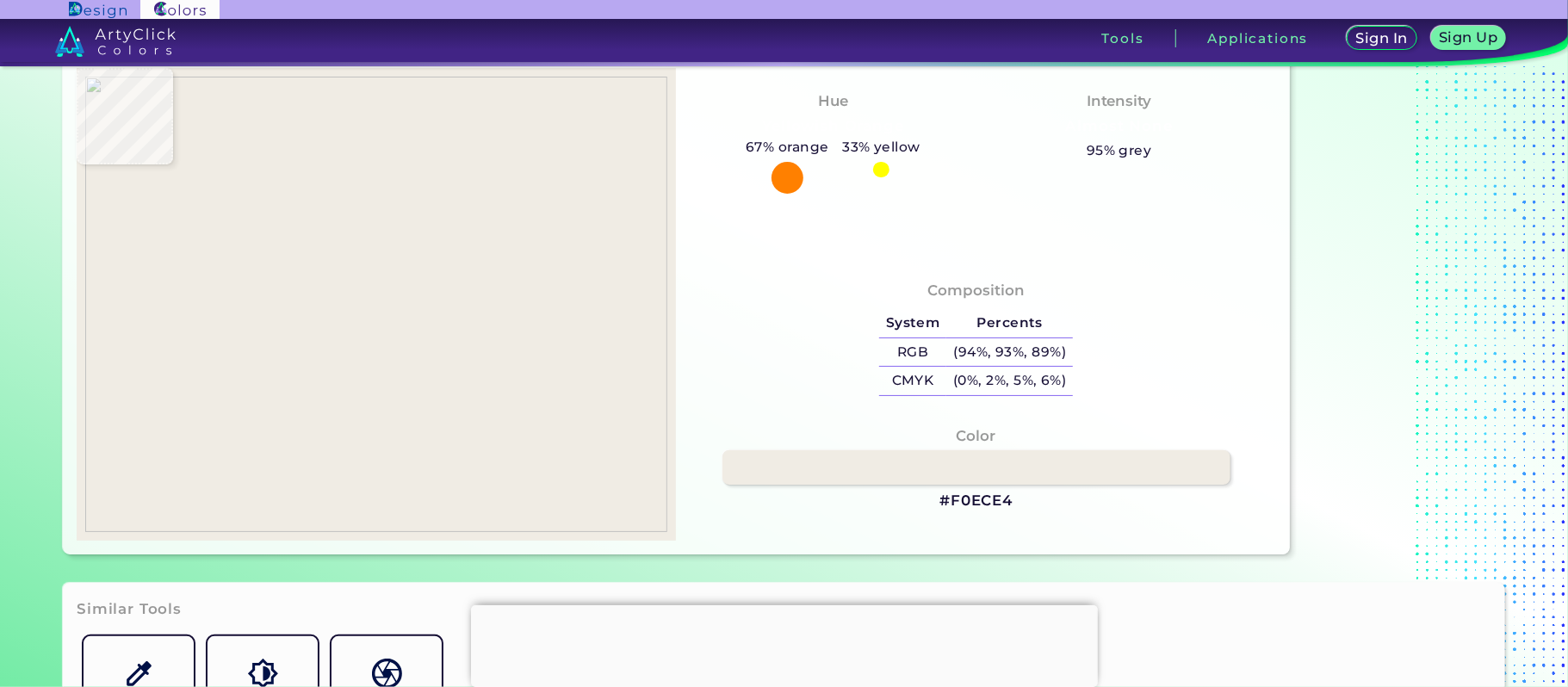
click at [828, 460] on link at bounding box center [976, 467] width 507 height 34
